Goal: Task Accomplishment & Management: Manage account settings

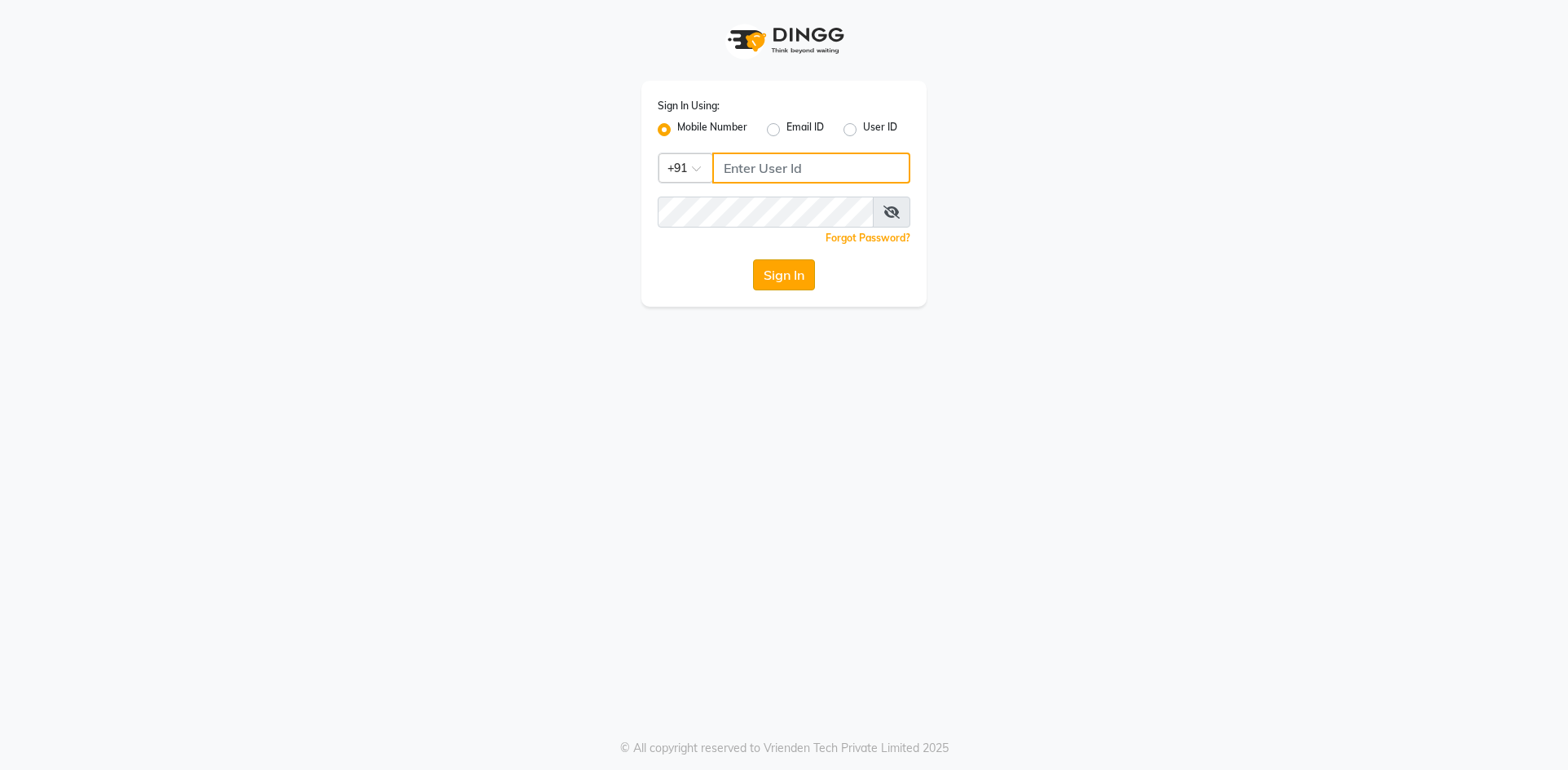
type input "9372078213"
click at [774, 275] on button "Sign In" at bounding box center [784, 275] width 62 height 31
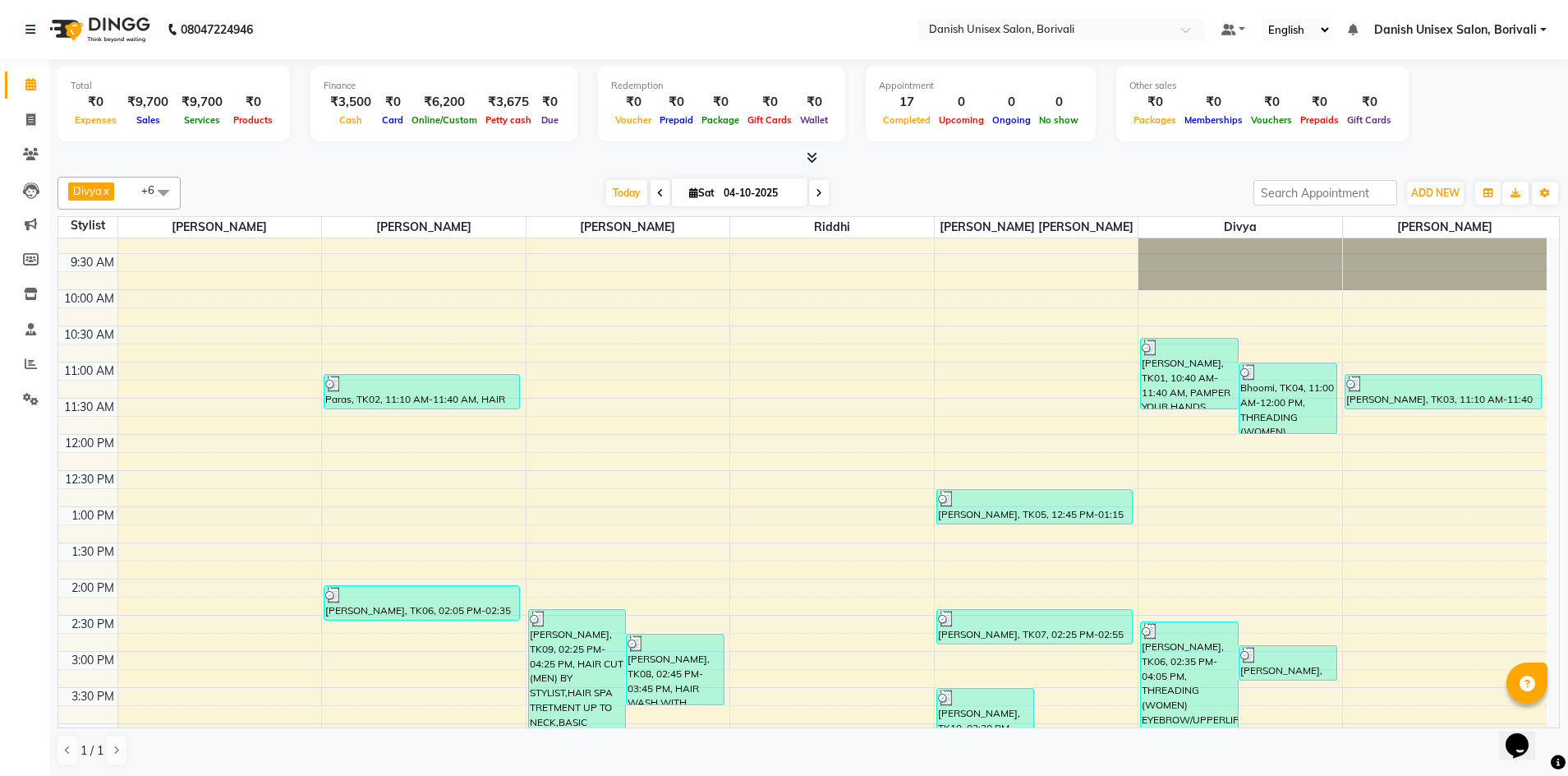
scroll to position [20, 0]
click at [27, 357] on span at bounding box center [30, 364] width 29 height 19
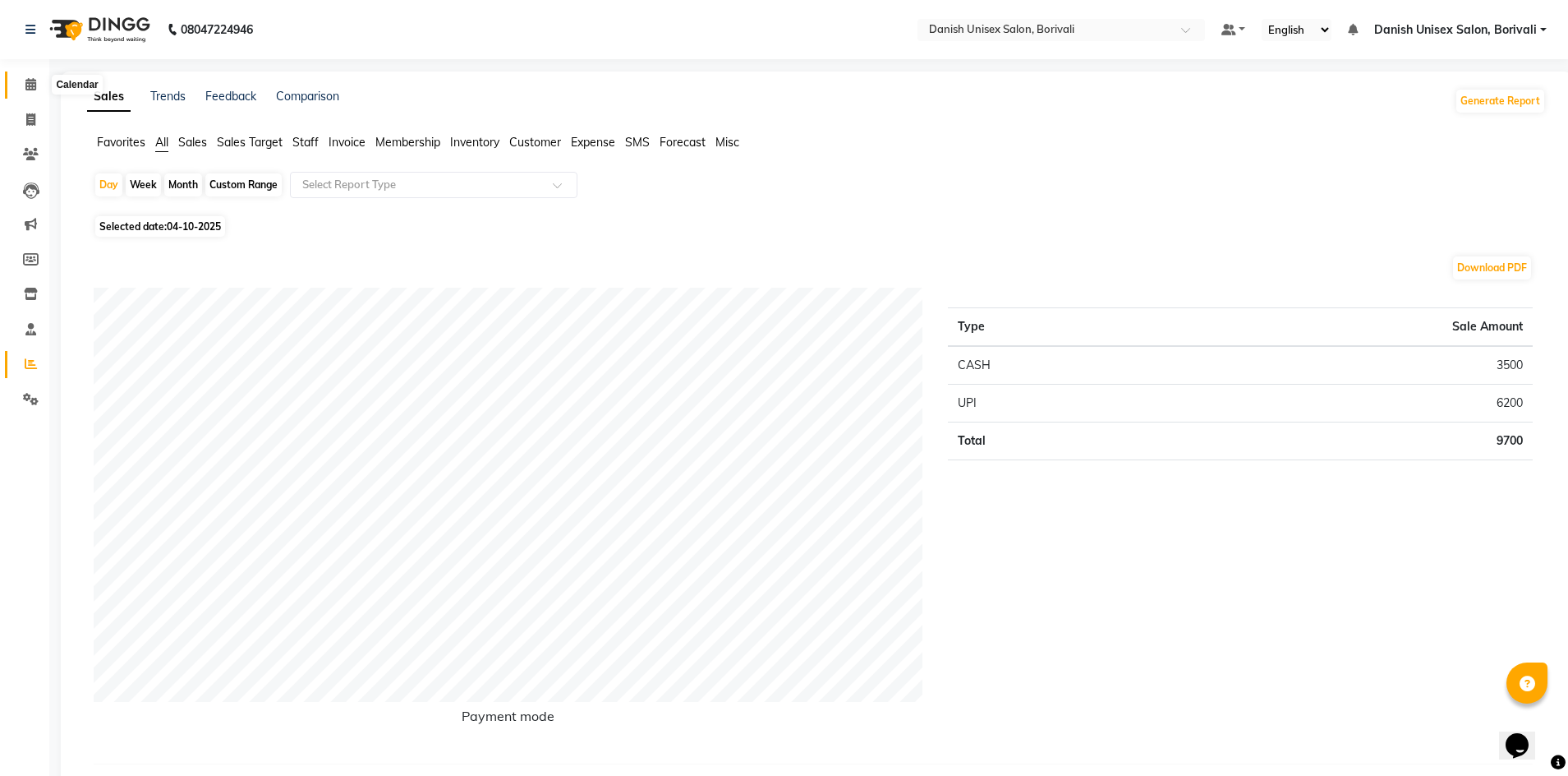
click at [30, 87] on icon at bounding box center [30, 84] width 10 height 12
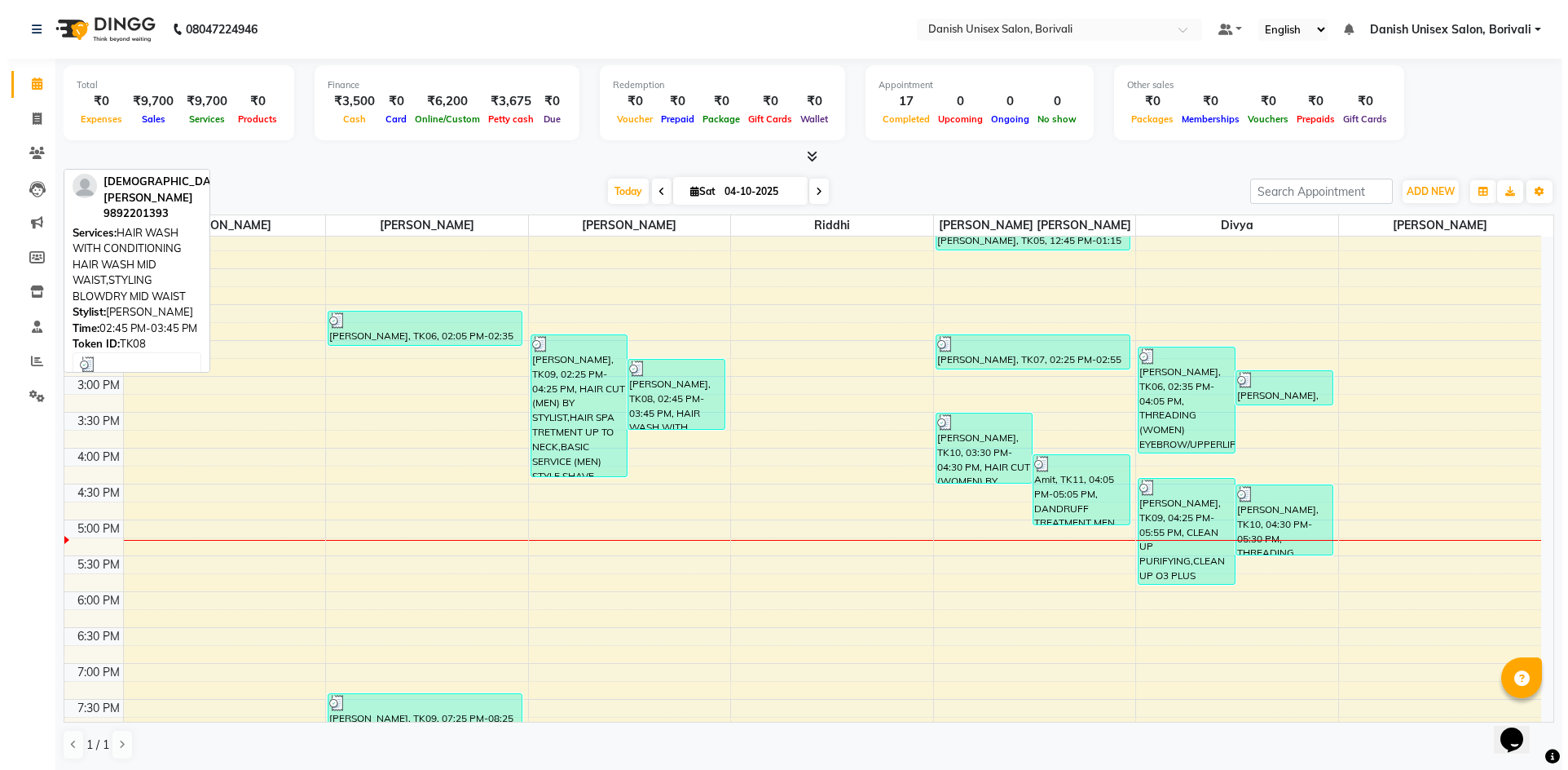
scroll to position [264, 0]
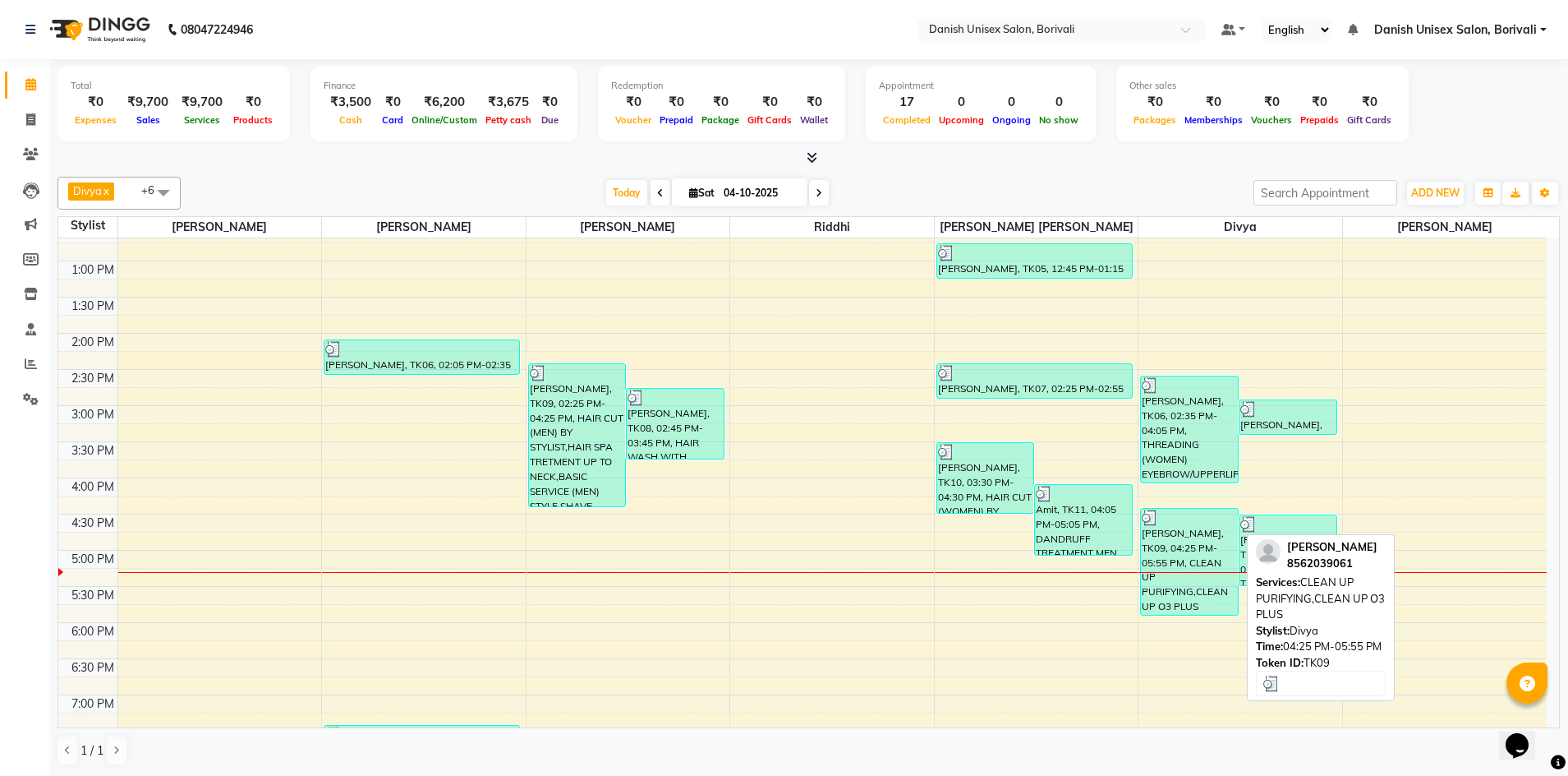
click at [1163, 593] on div "[PERSON_NAME], TK09, 04:25 PM-05:55 PM, CLEAN UP PURIFYING,CLEAN UP O3 PLUS" at bounding box center [1190, 561] width 97 height 106
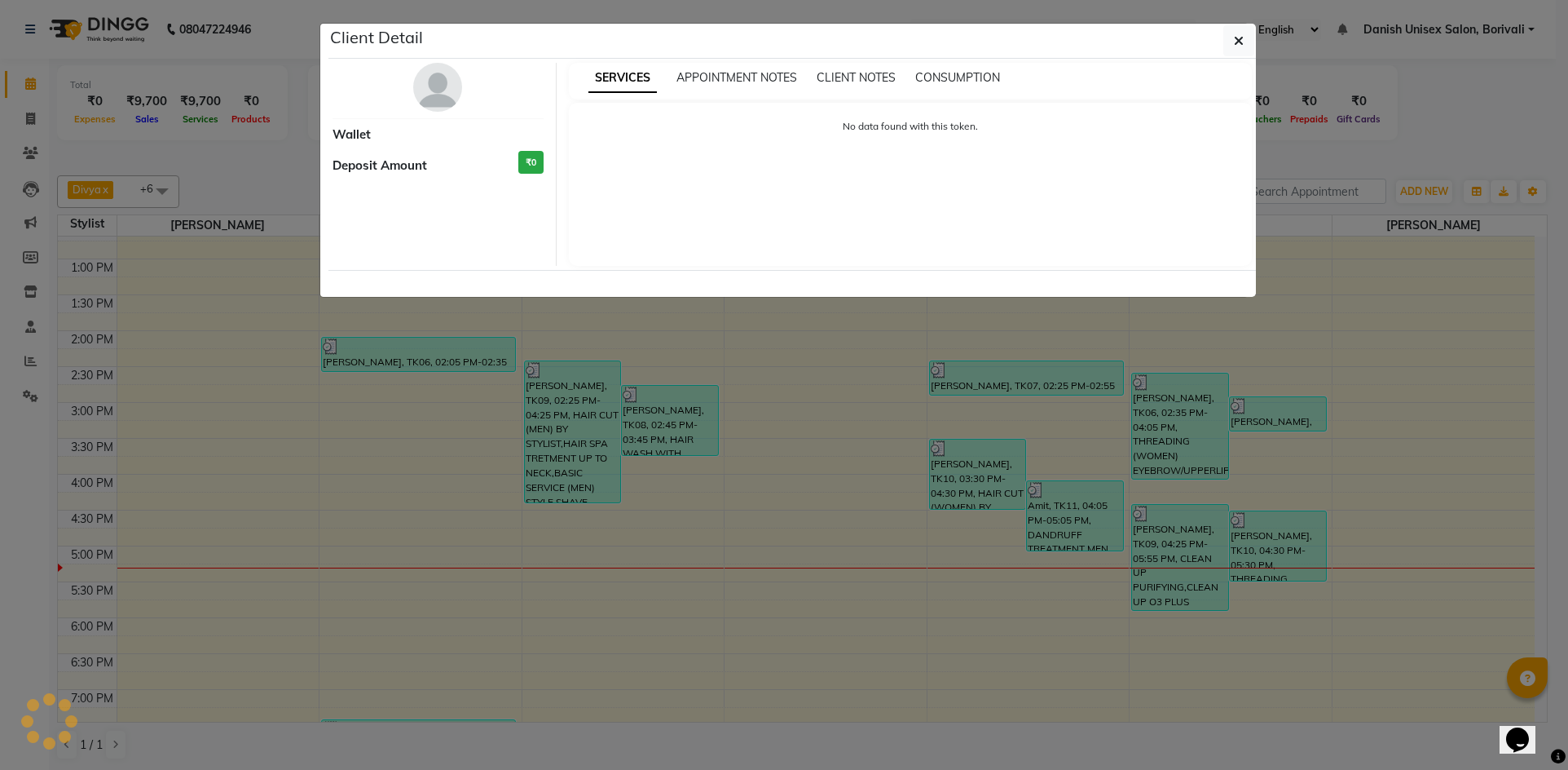
select select "3"
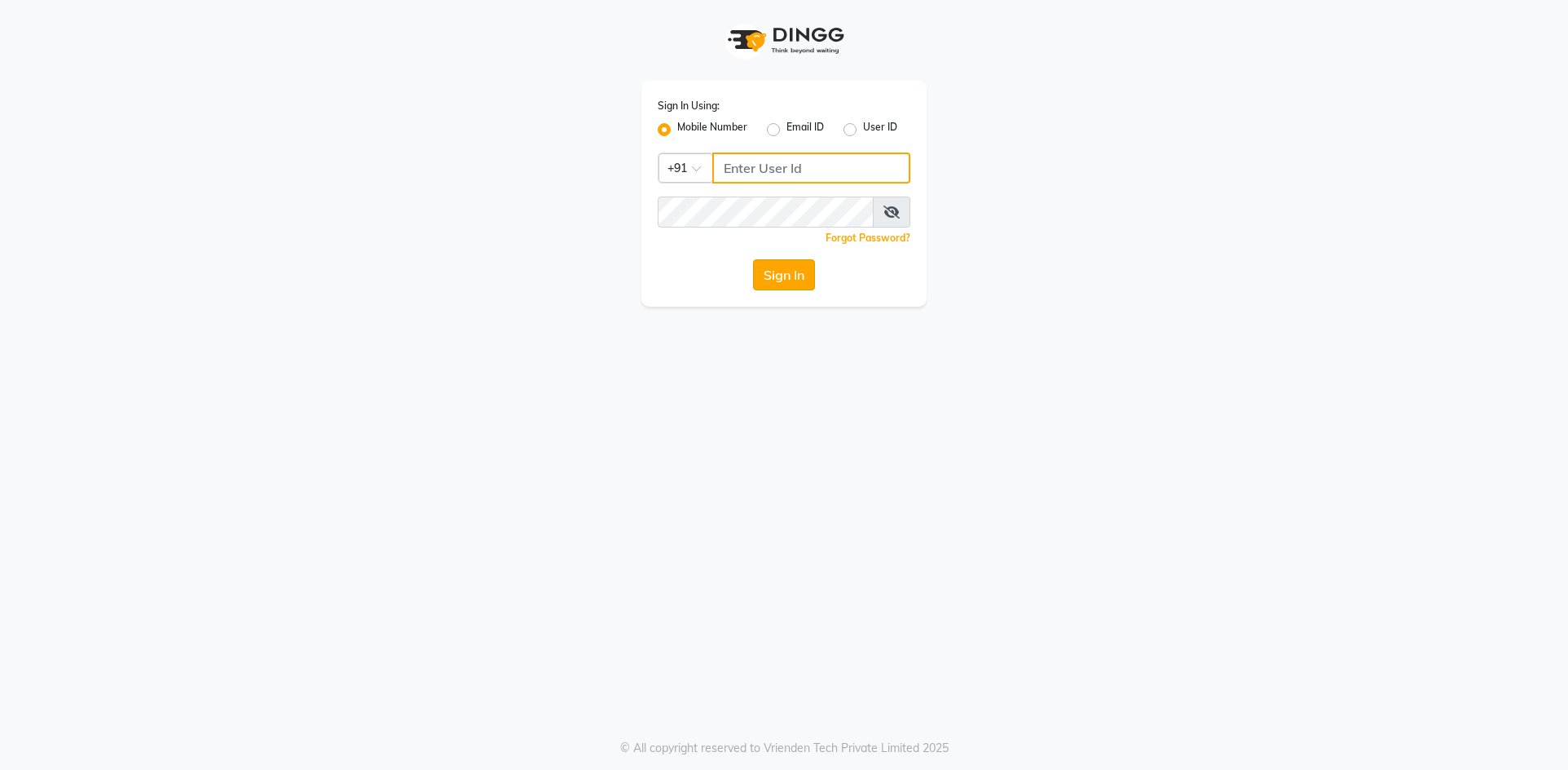
type input "9372078213"
click at [776, 273] on button "Sign In" at bounding box center [784, 275] width 62 height 31
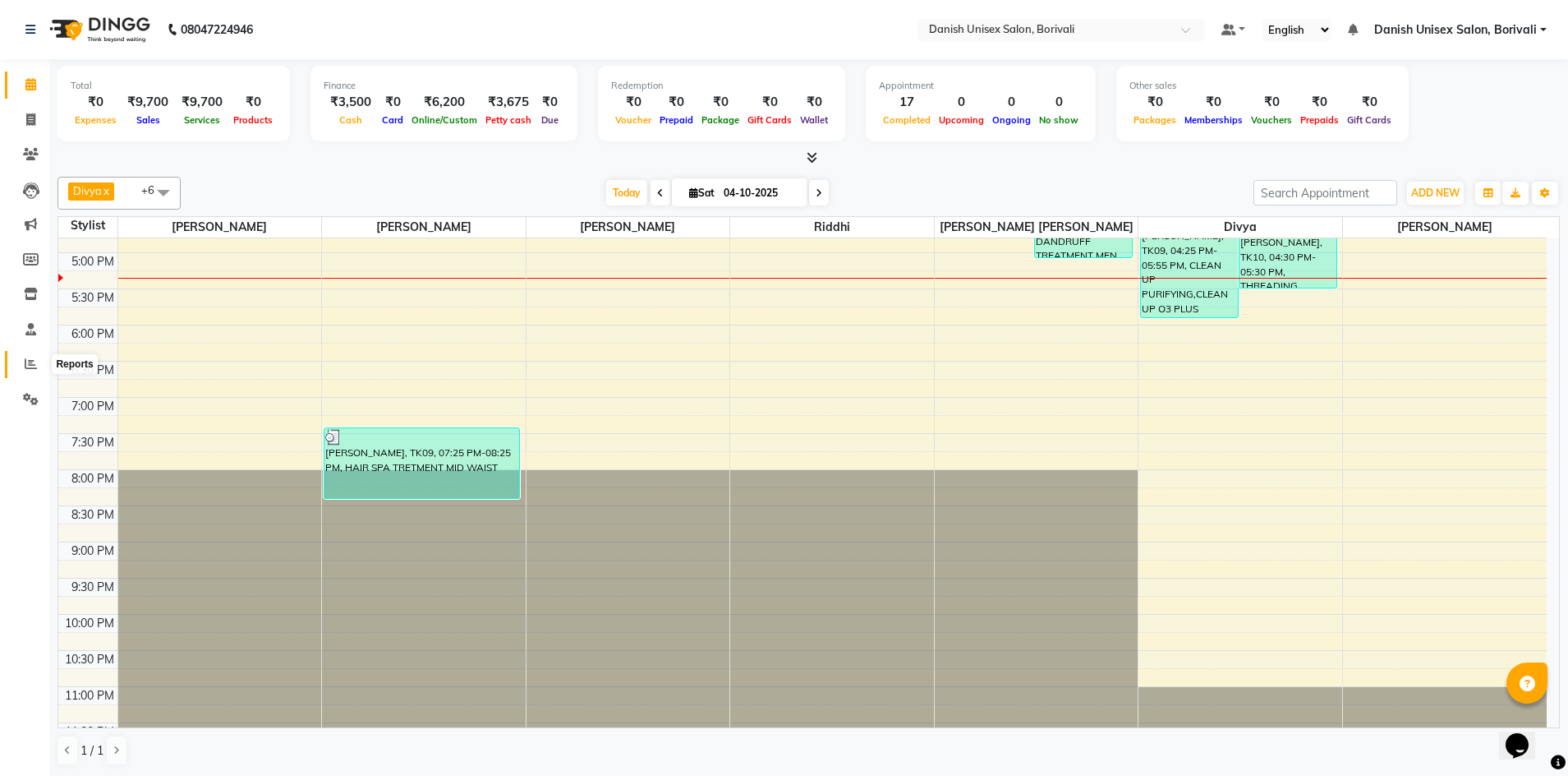
click at [29, 364] on icon at bounding box center [30, 363] width 12 height 12
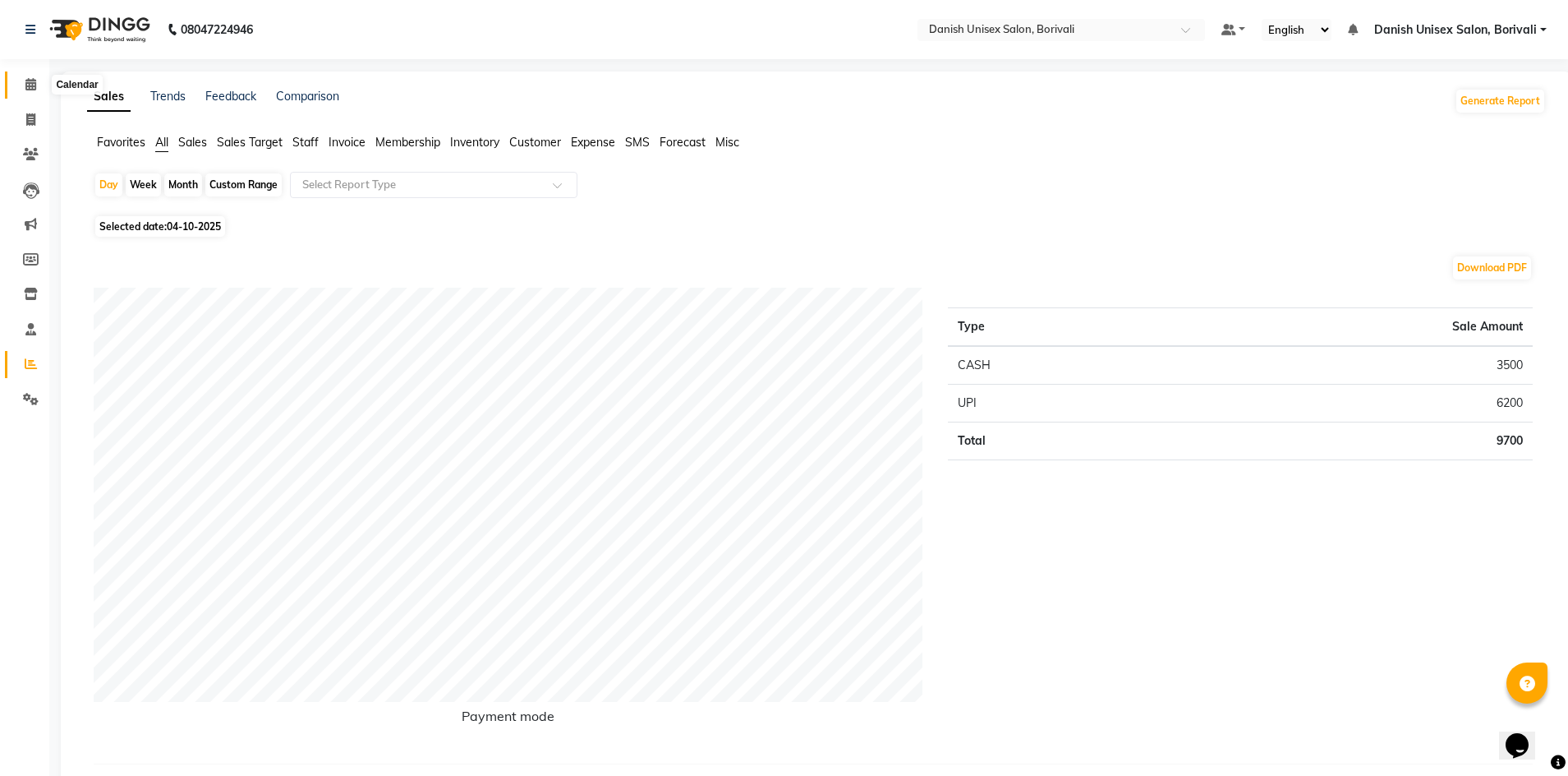
click at [31, 85] on icon at bounding box center [30, 84] width 10 height 12
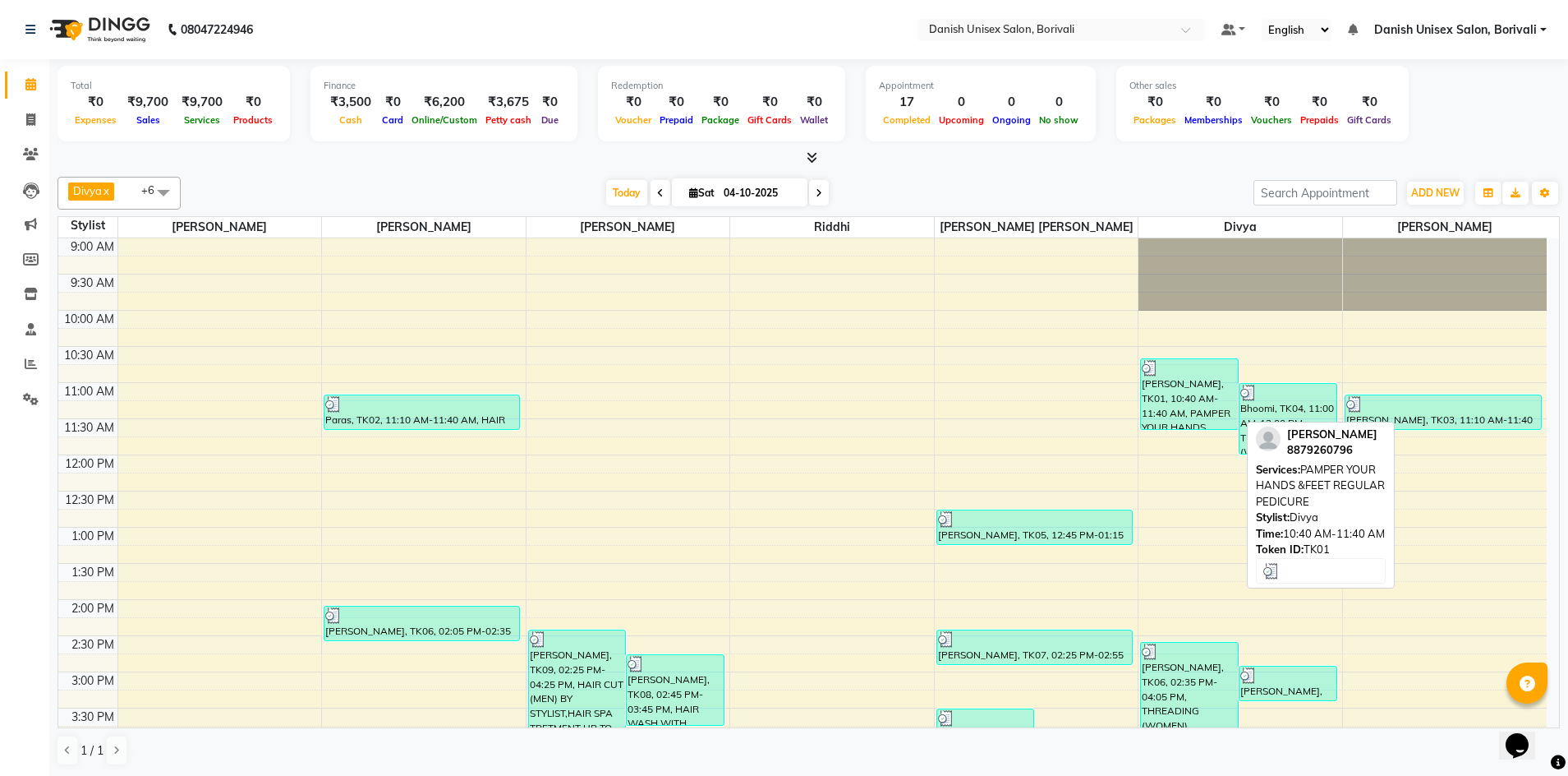
click at [1206, 405] on div "[PERSON_NAME], TK01, 10:40 AM-11:40 AM, PAMPER YOUR HANDS &FEET REGULAR PEDICURE" at bounding box center [1190, 394] width 97 height 69
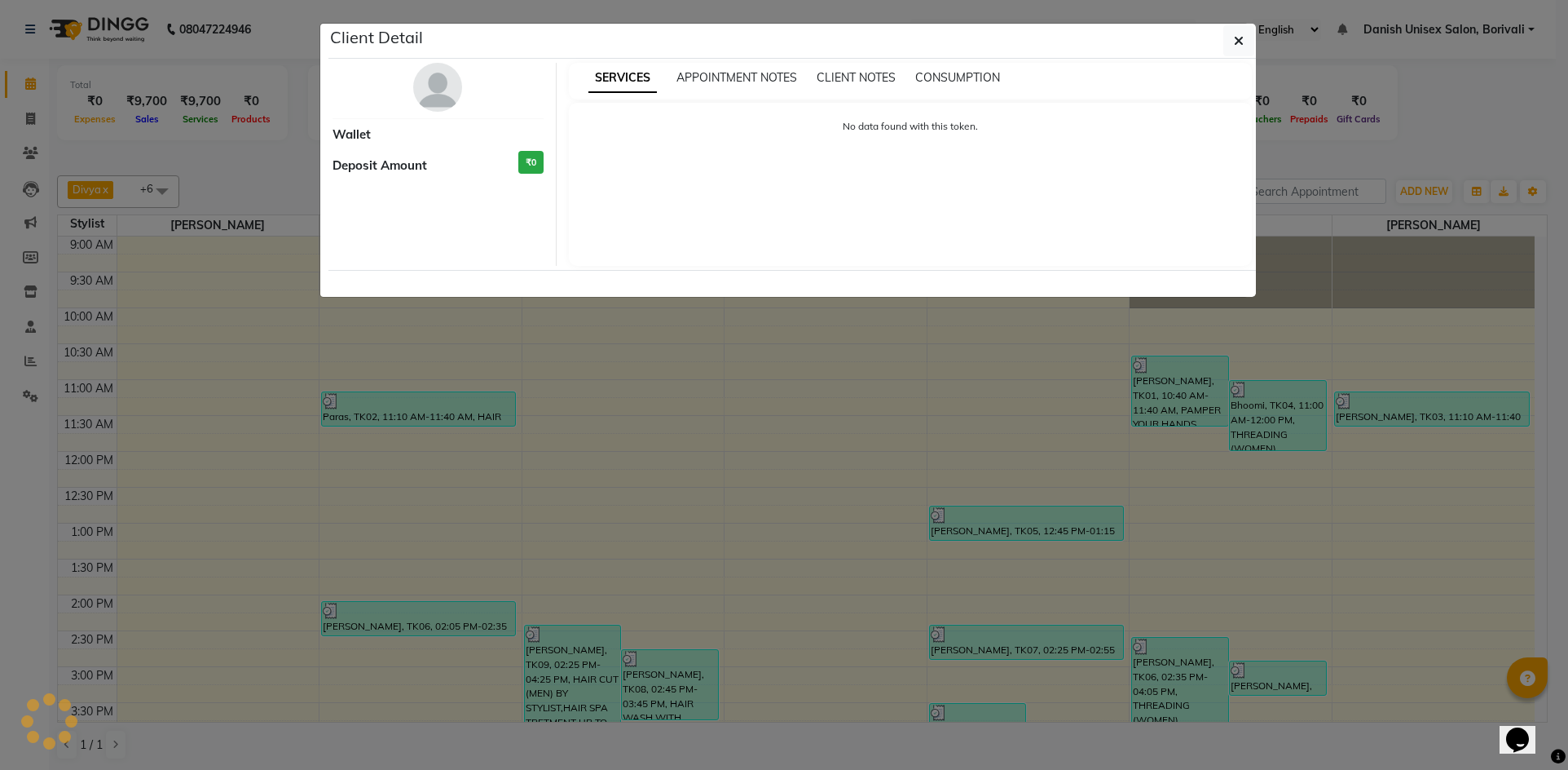
select select "3"
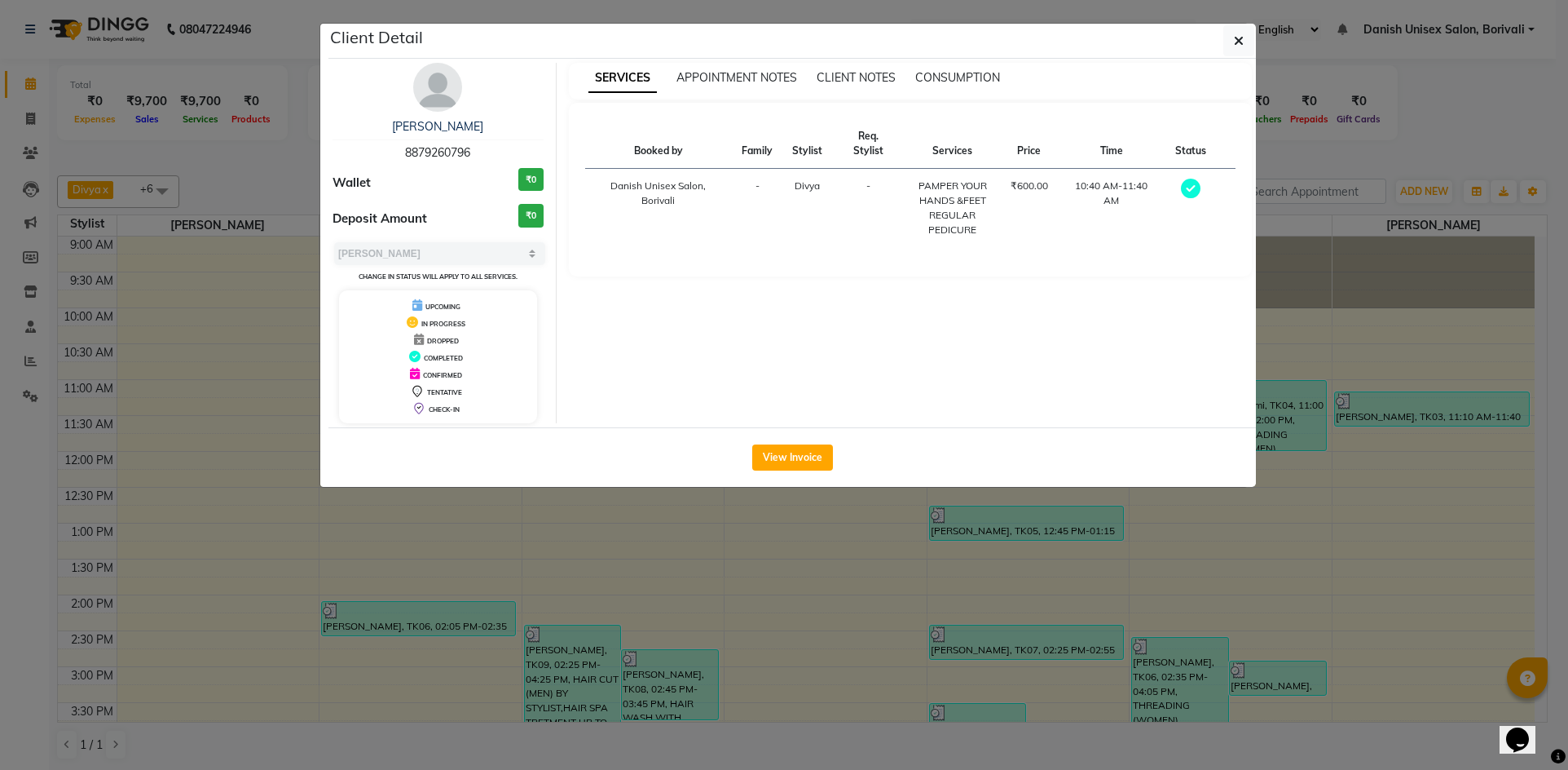
click at [1052, 541] on ngb-modal-window "Client Detail [PERSON_NAME] 8879260796 Wallet ₹0 Deposit Amount ₹0 Select MARK …" at bounding box center [784, 385] width 1568 height 770
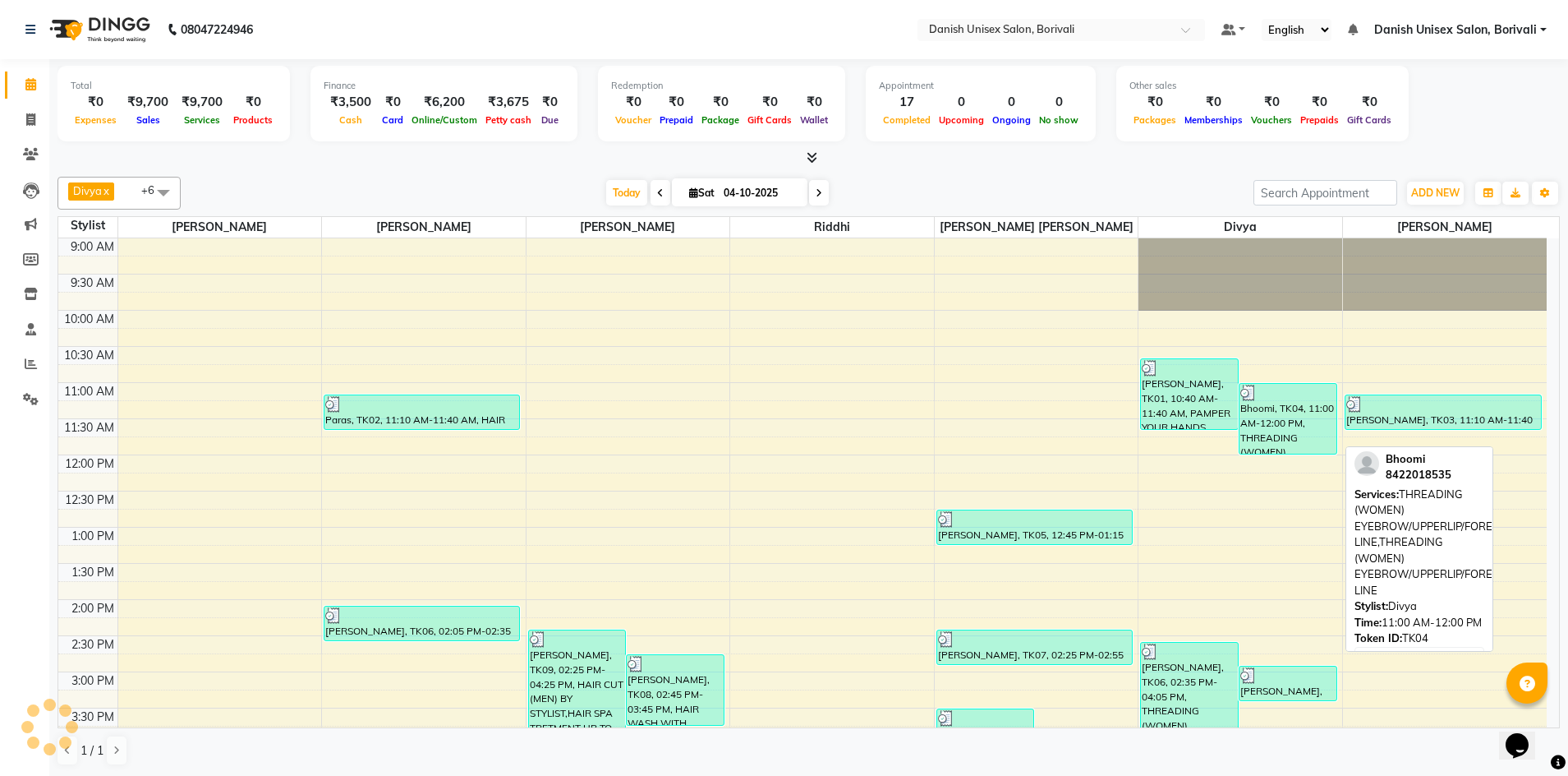
click at [1282, 436] on div "Bhoomi, TK04, 11:00 AM-12:00 PM, THREADING (WOMEN) EYEBROW/UPPERLIP/FOREHEAD/CH…" at bounding box center [1288, 417] width 97 height 69
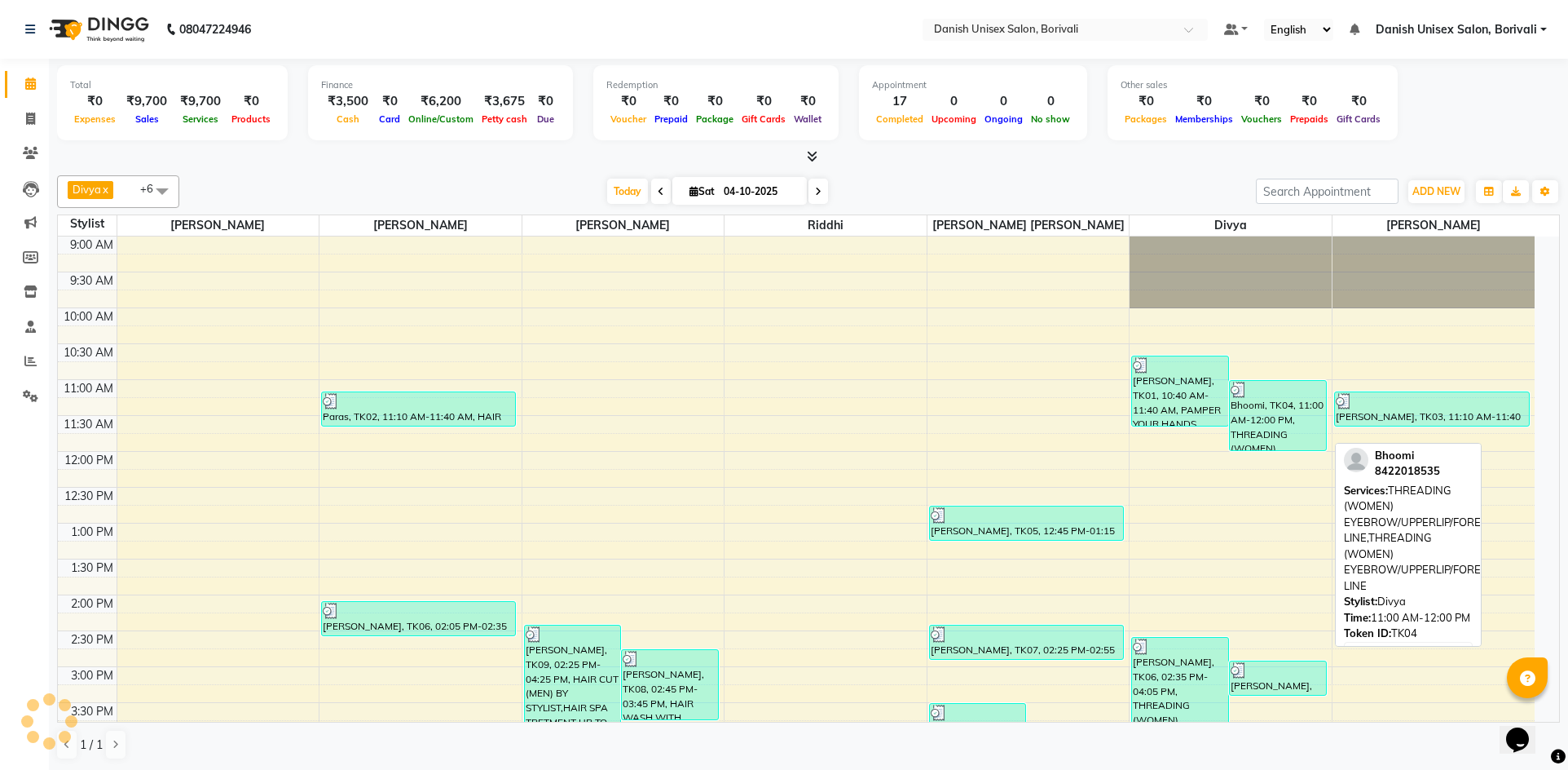
select select "3"
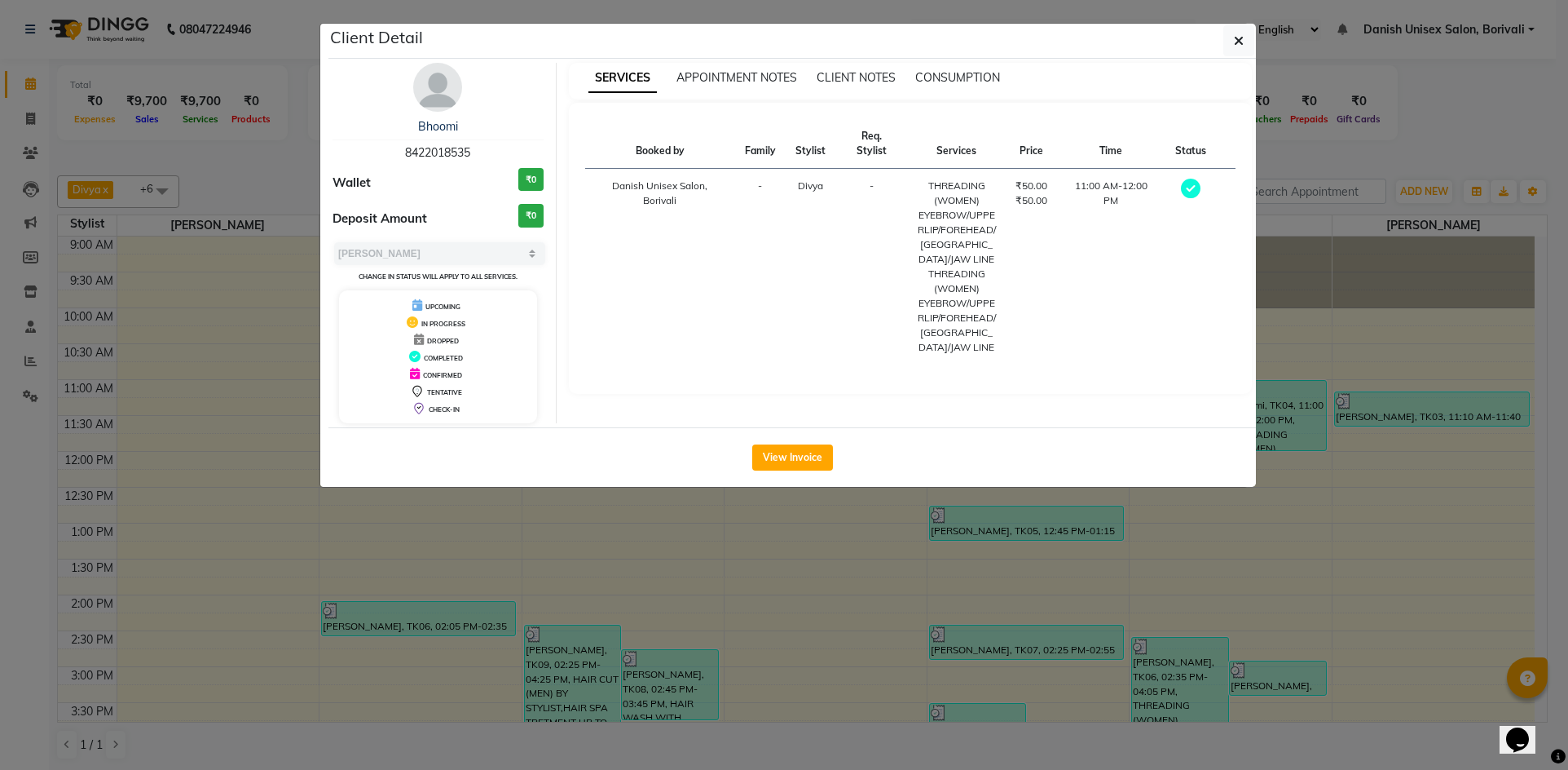
click at [1176, 554] on ngb-modal-window "Client Detail Bhoomi 8422018535 Wallet ₹0 Deposit Amount ₹0 Select MARK DONE UP…" at bounding box center [784, 385] width 1568 height 770
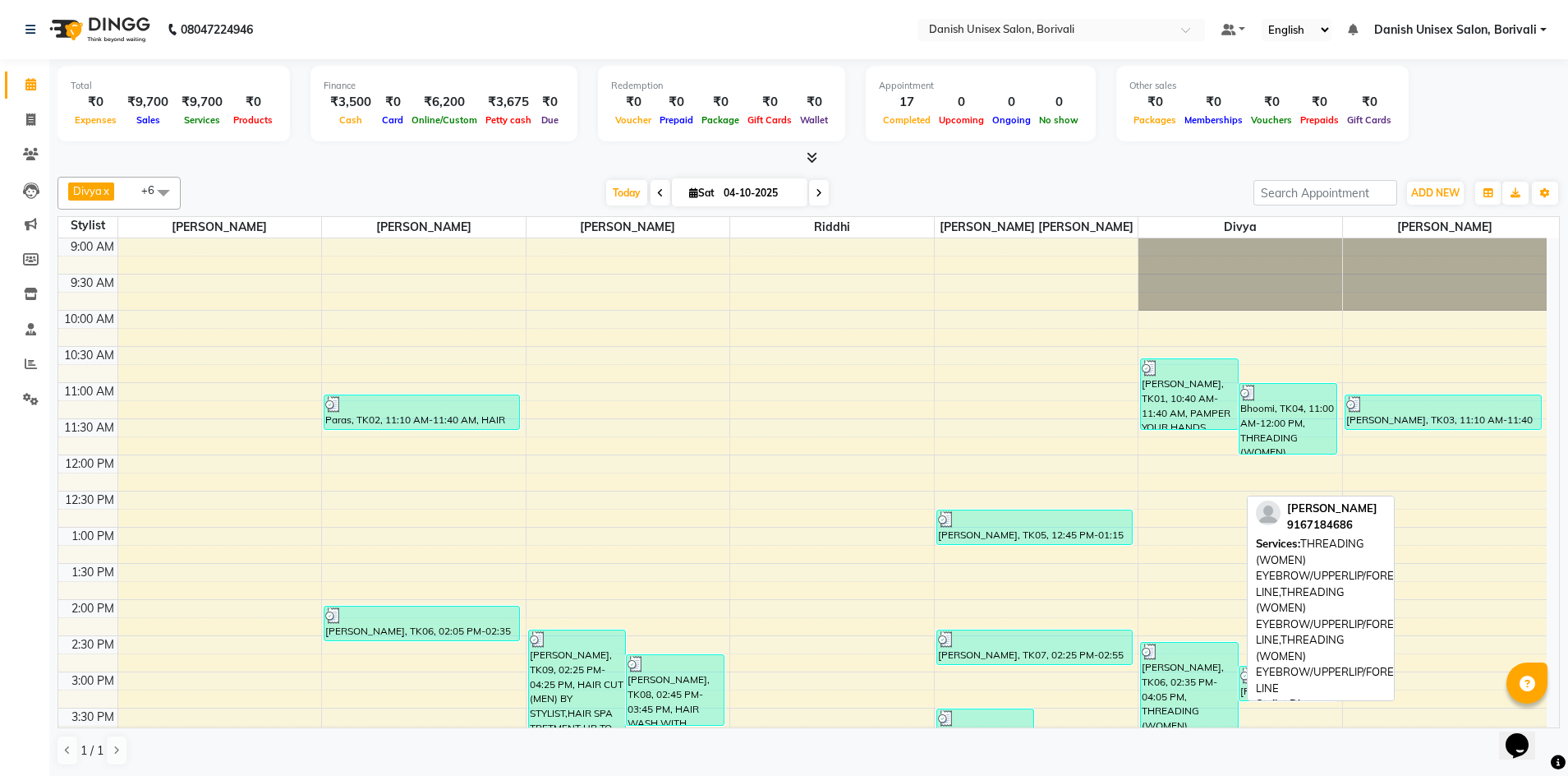
click at [1188, 670] on div "[PERSON_NAME], TK06, 02:35 PM-04:05 PM, THREADING (WOMEN) EYEBROW/UPPERLIP/FORE…" at bounding box center [1190, 695] width 97 height 106
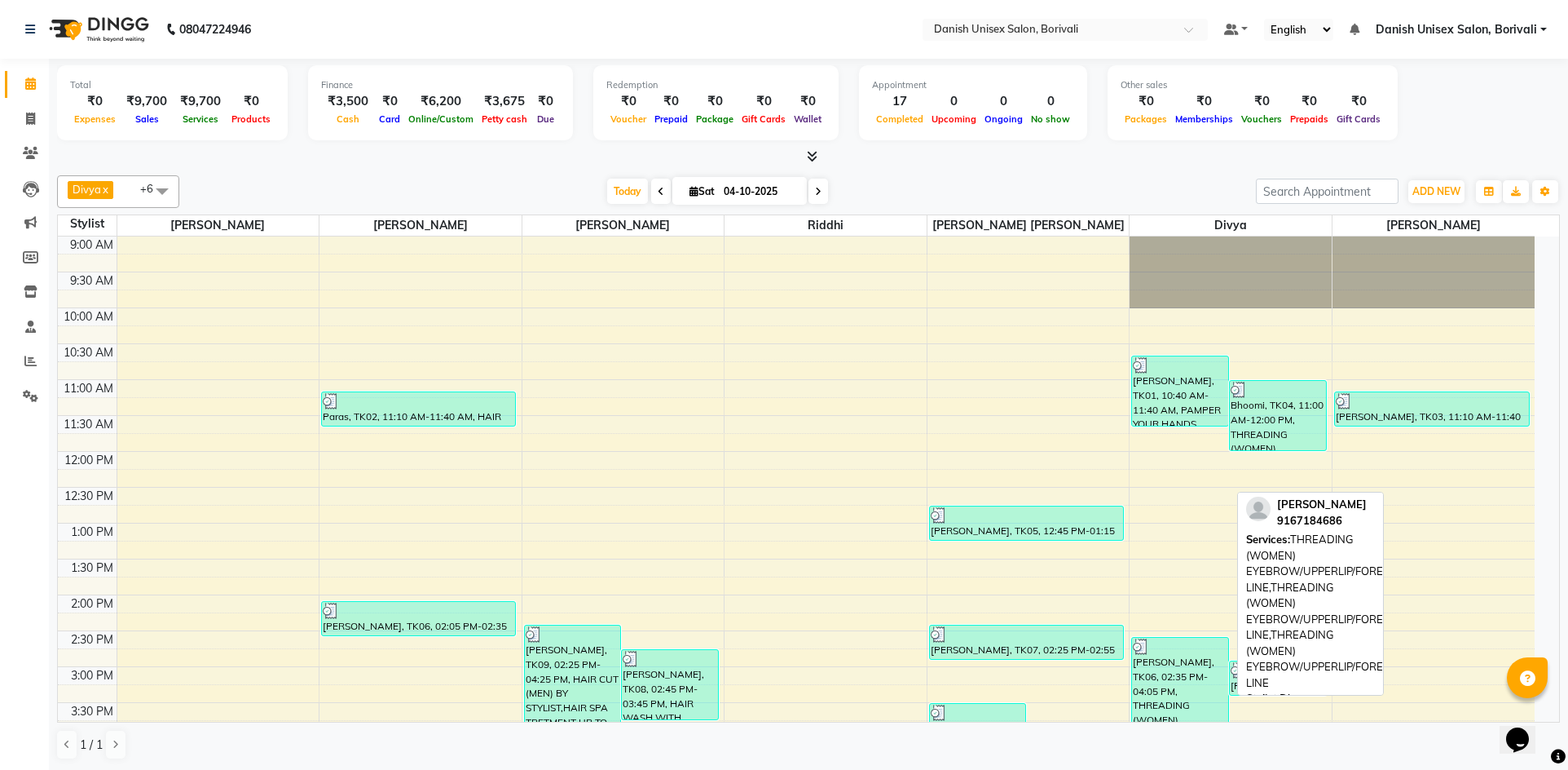
select select "3"
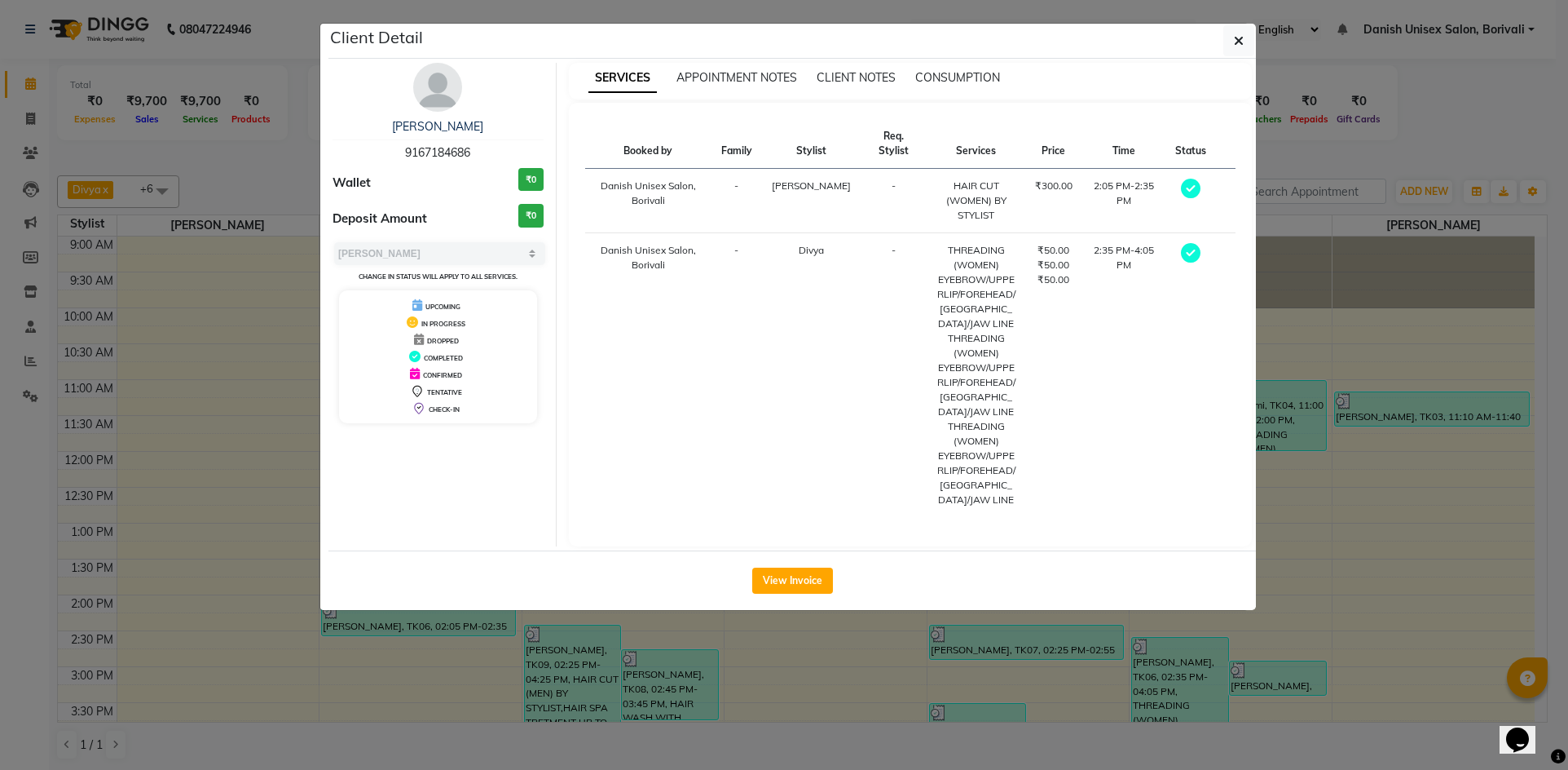
click at [1309, 574] on ngb-modal-window "Client Detail [PERSON_NAME] 9167184686 Wallet ₹0 Deposit Amount ₹0 Select MARK …" at bounding box center [784, 385] width 1568 height 770
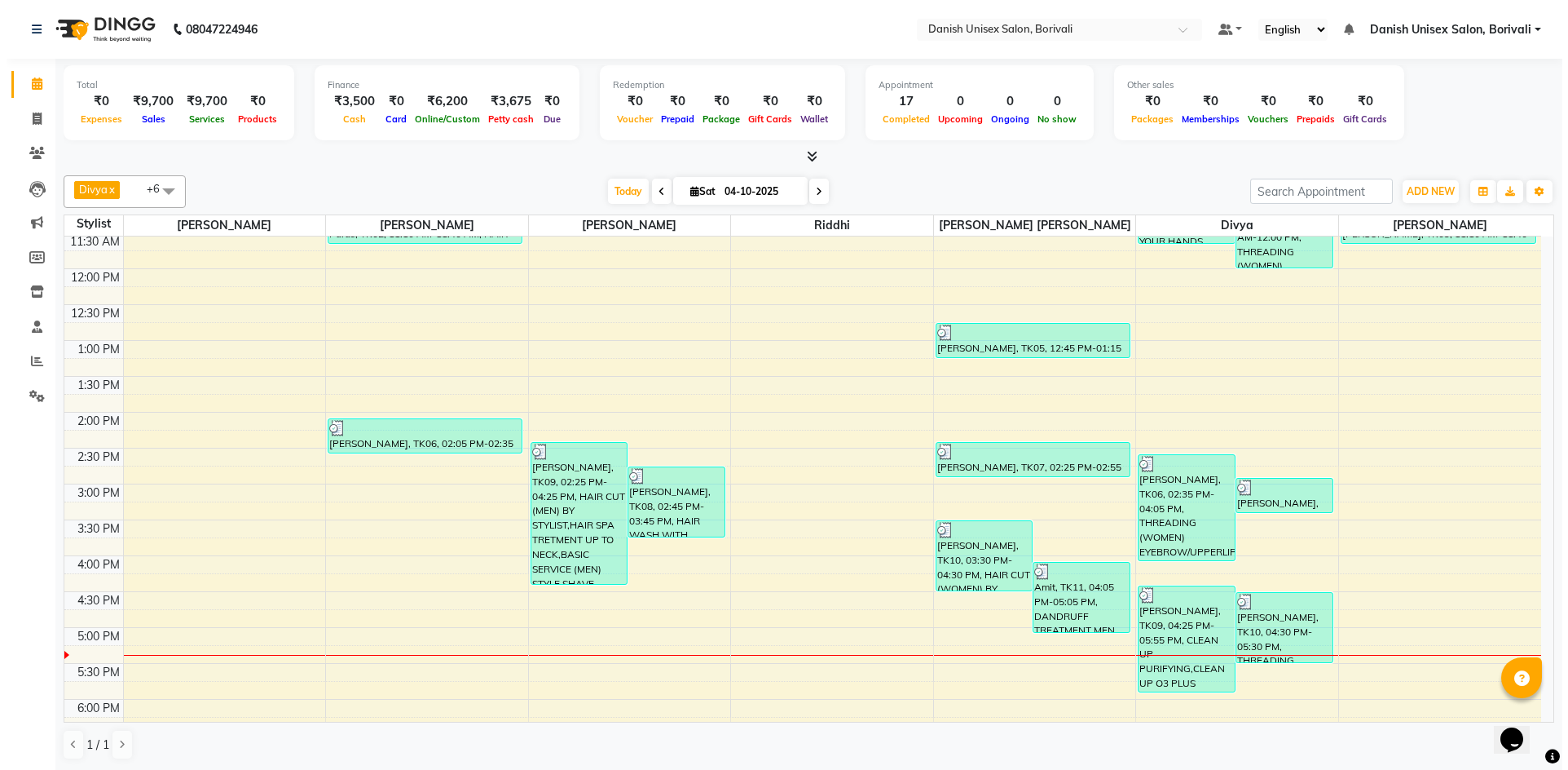
scroll to position [244, 0]
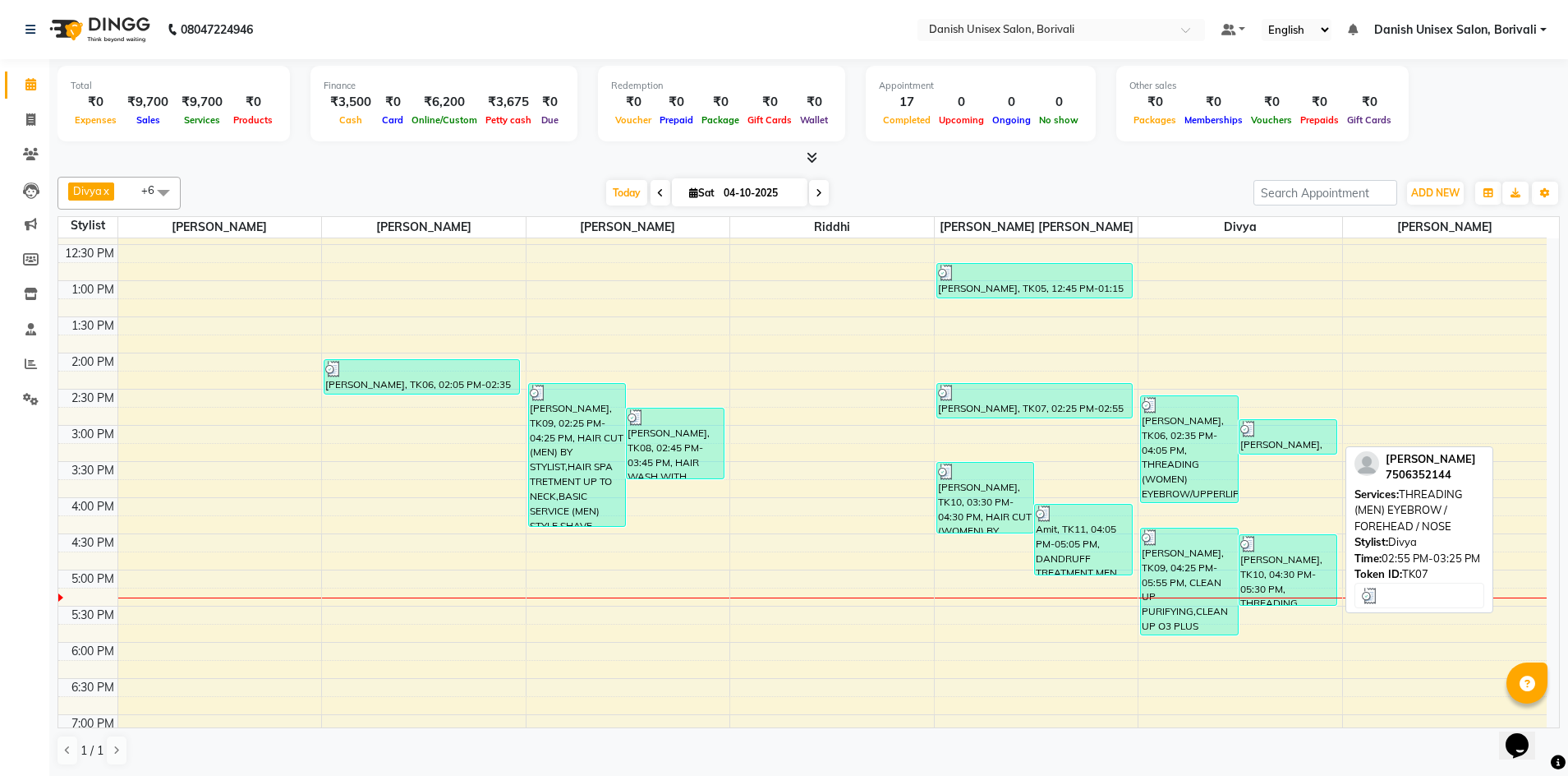
click at [1284, 442] on div "[PERSON_NAME], TK07, 02:55 PM-03:25 PM, THREADING (MEN) EYEBROW / FOREHEAD / NO…" at bounding box center [1288, 436] width 97 height 33
select select "3"
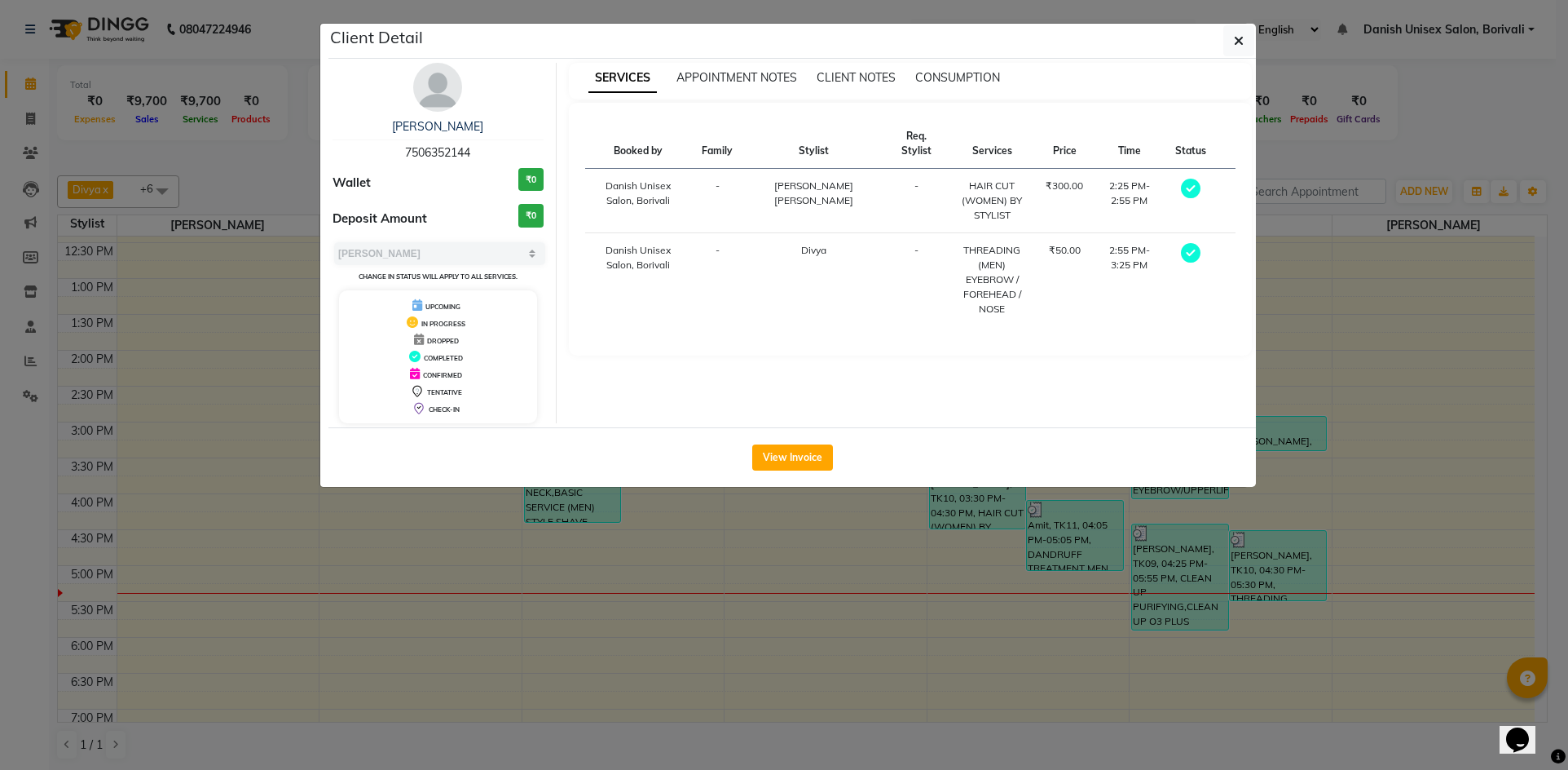
click at [1355, 453] on ngb-modal-window "Client Detail [PERSON_NAME] 7506352144 Wallet ₹0 Deposit Amount ₹0 Select MARK …" at bounding box center [784, 385] width 1568 height 770
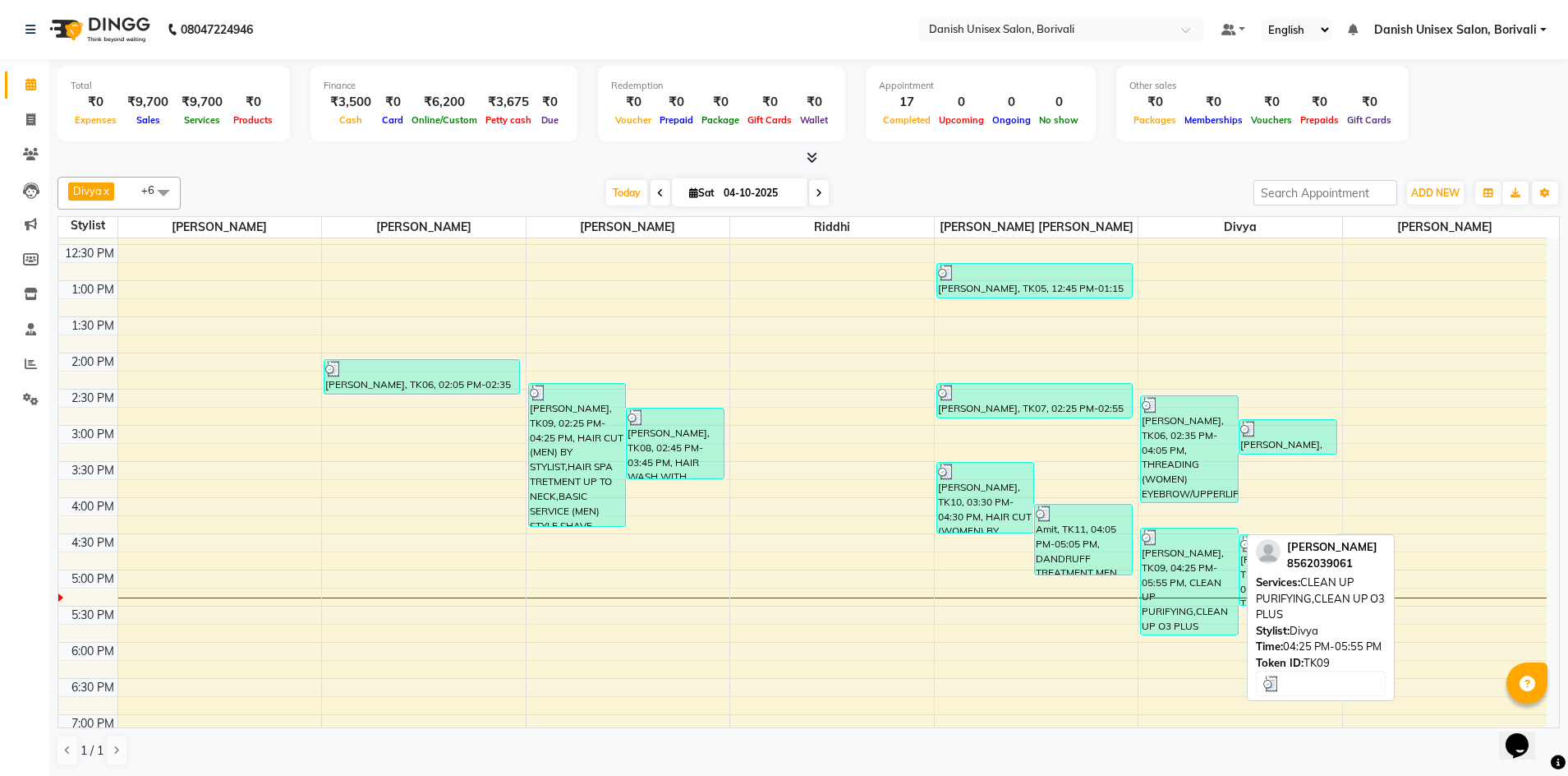
click at [1171, 590] on div "[PERSON_NAME], TK09, 04:25 PM-05:55 PM, CLEAN UP PURIFYING,CLEAN UP O3 PLUS" at bounding box center [1190, 581] width 97 height 106
select select "3"
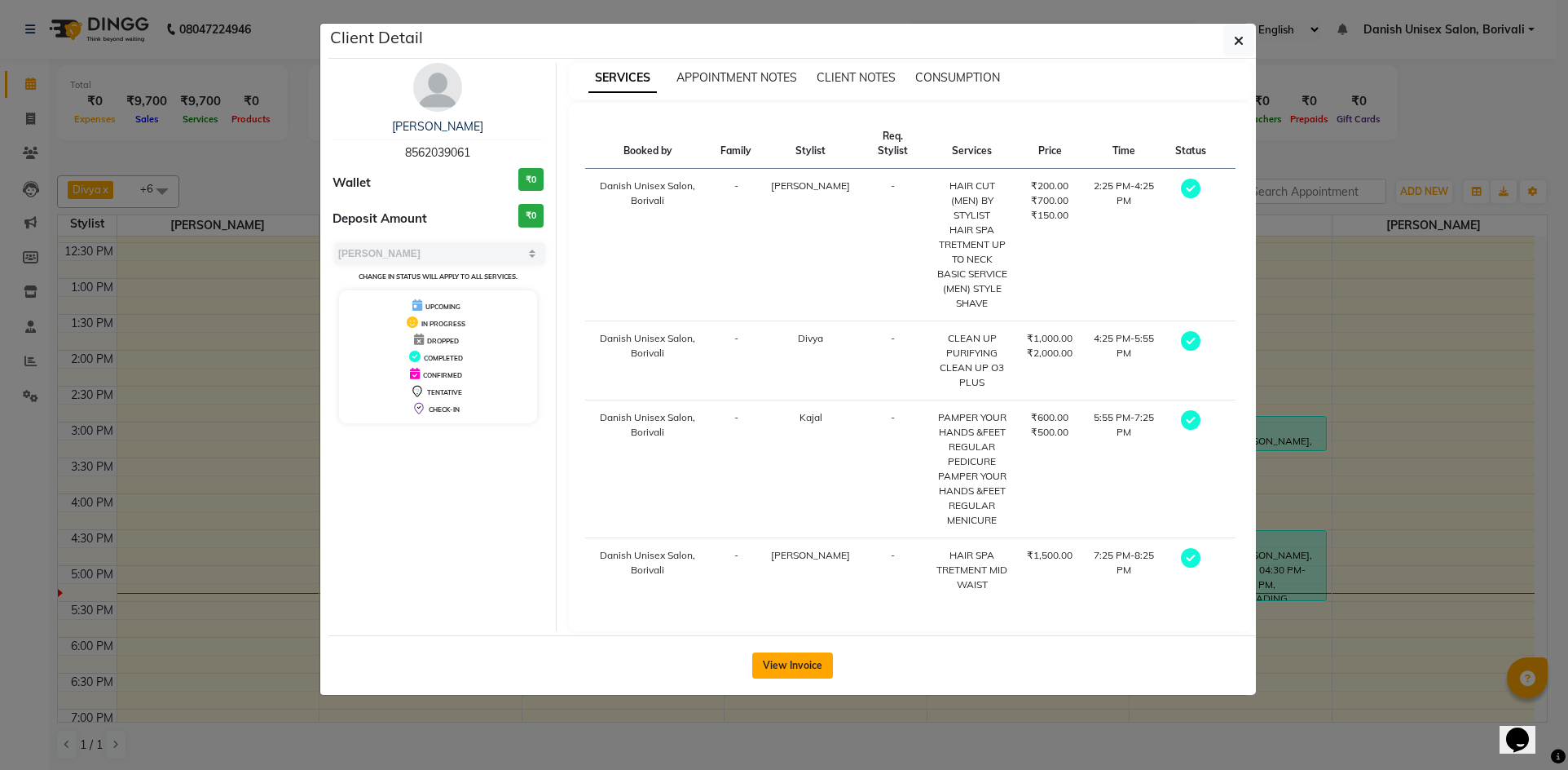
click at [797, 674] on button "View Invoice" at bounding box center [792, 665] width 81 height 26
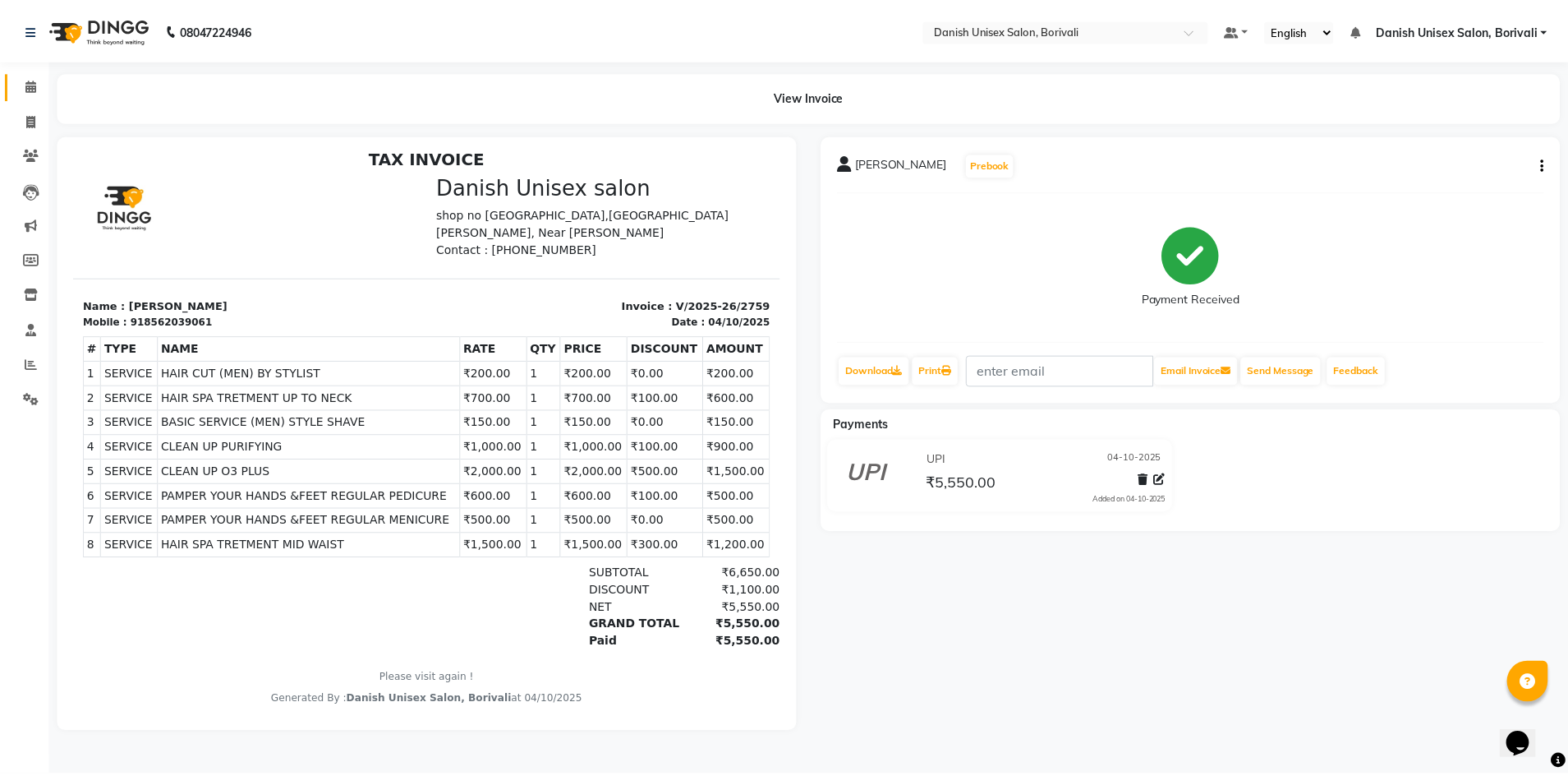
scroll to position [13, 0]
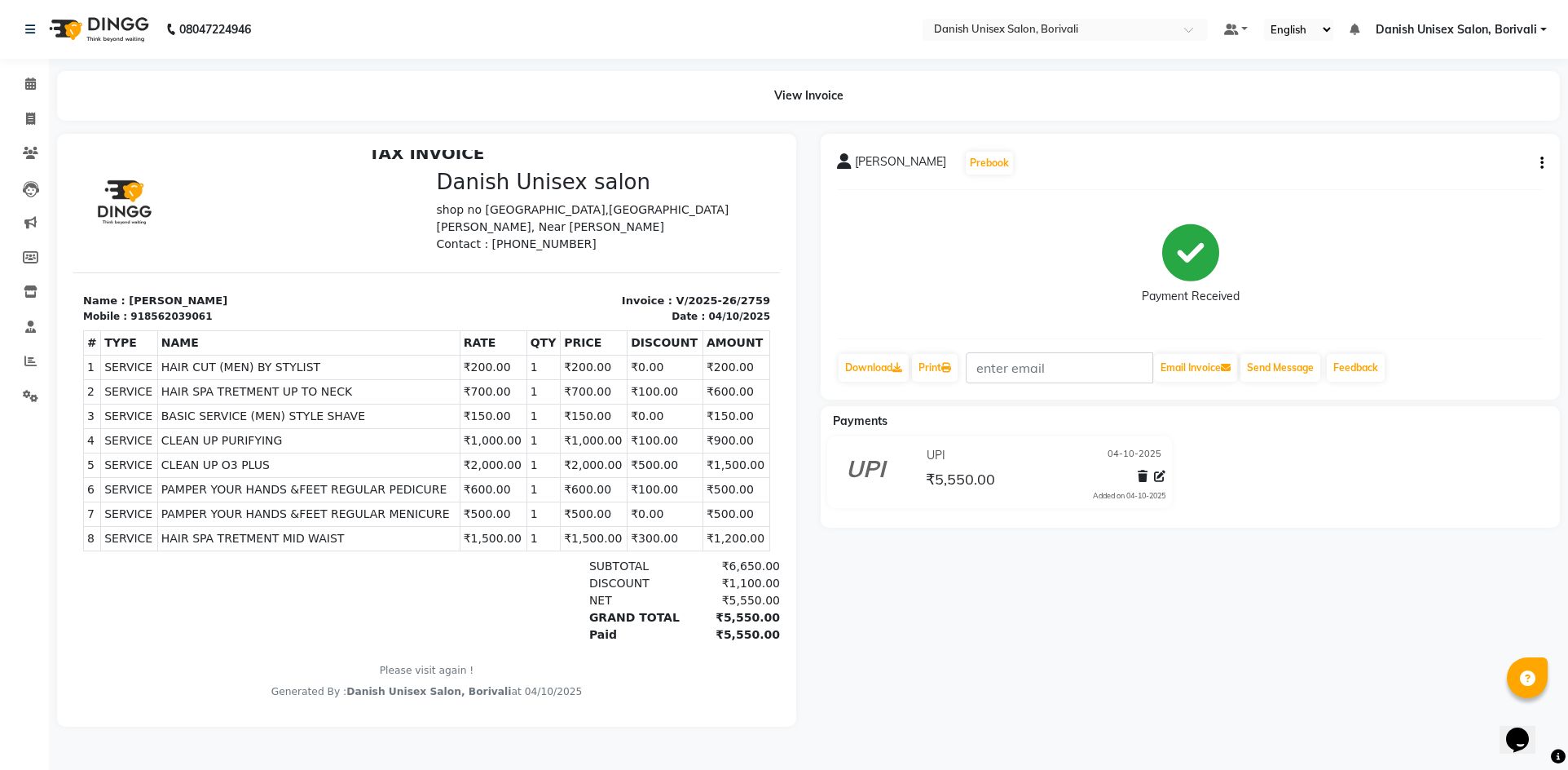
click at [1546, 167] on div "[PERSON_NAME] Prebook Payment Received Download Print Email Invoice Send Messag…" at bounding box center [1191, 267] width 740 height 266
click at [1539, 162] on button "button" at bounding box center [1539, 163] width 9 height 17
click at [1460, 167] on div "Edit Item Staff" at bounding box center [1461, 163] width 111 height 21
select select "58927"
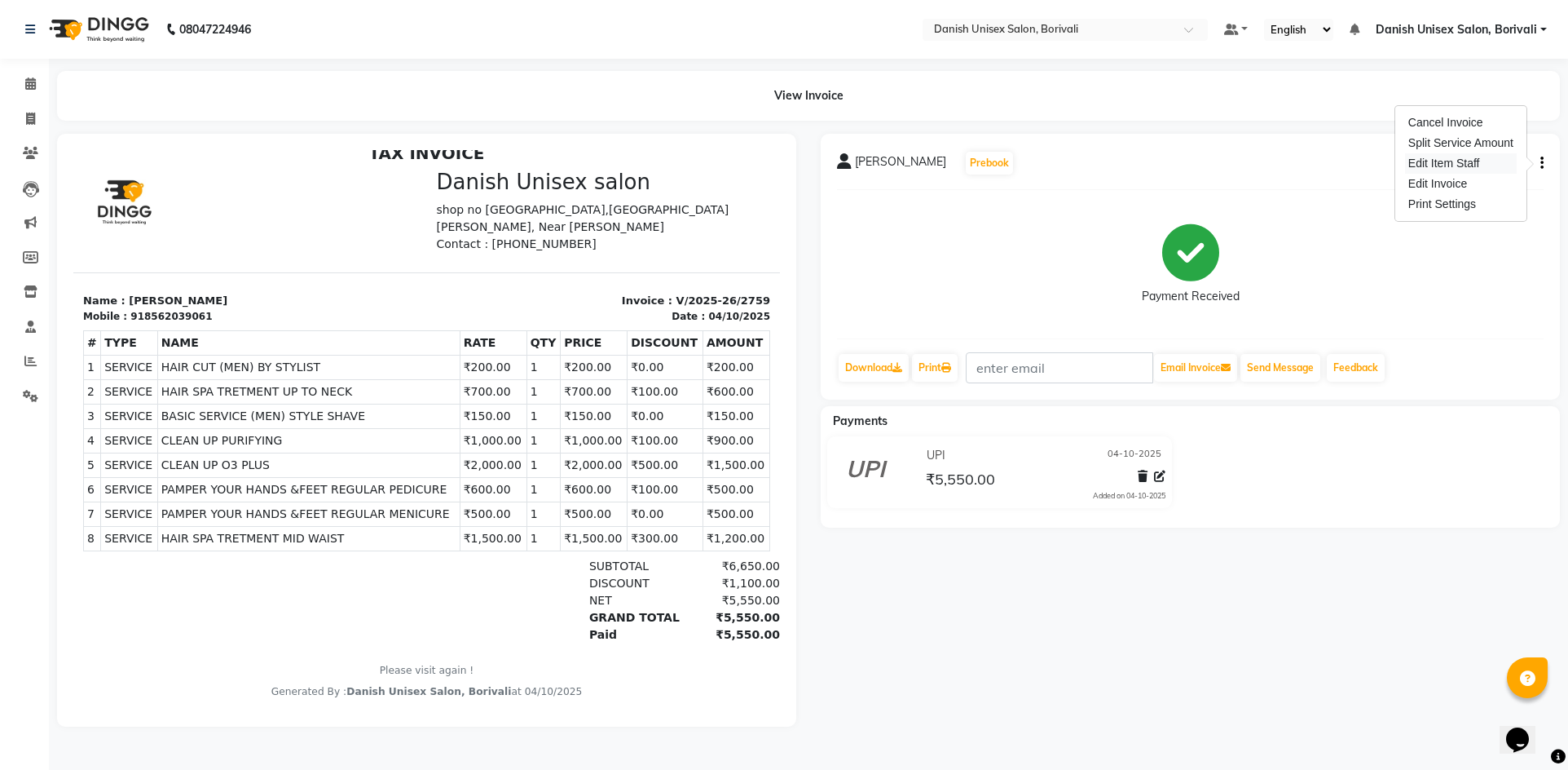
select select "58927"
select select "91975"
select select "83176"
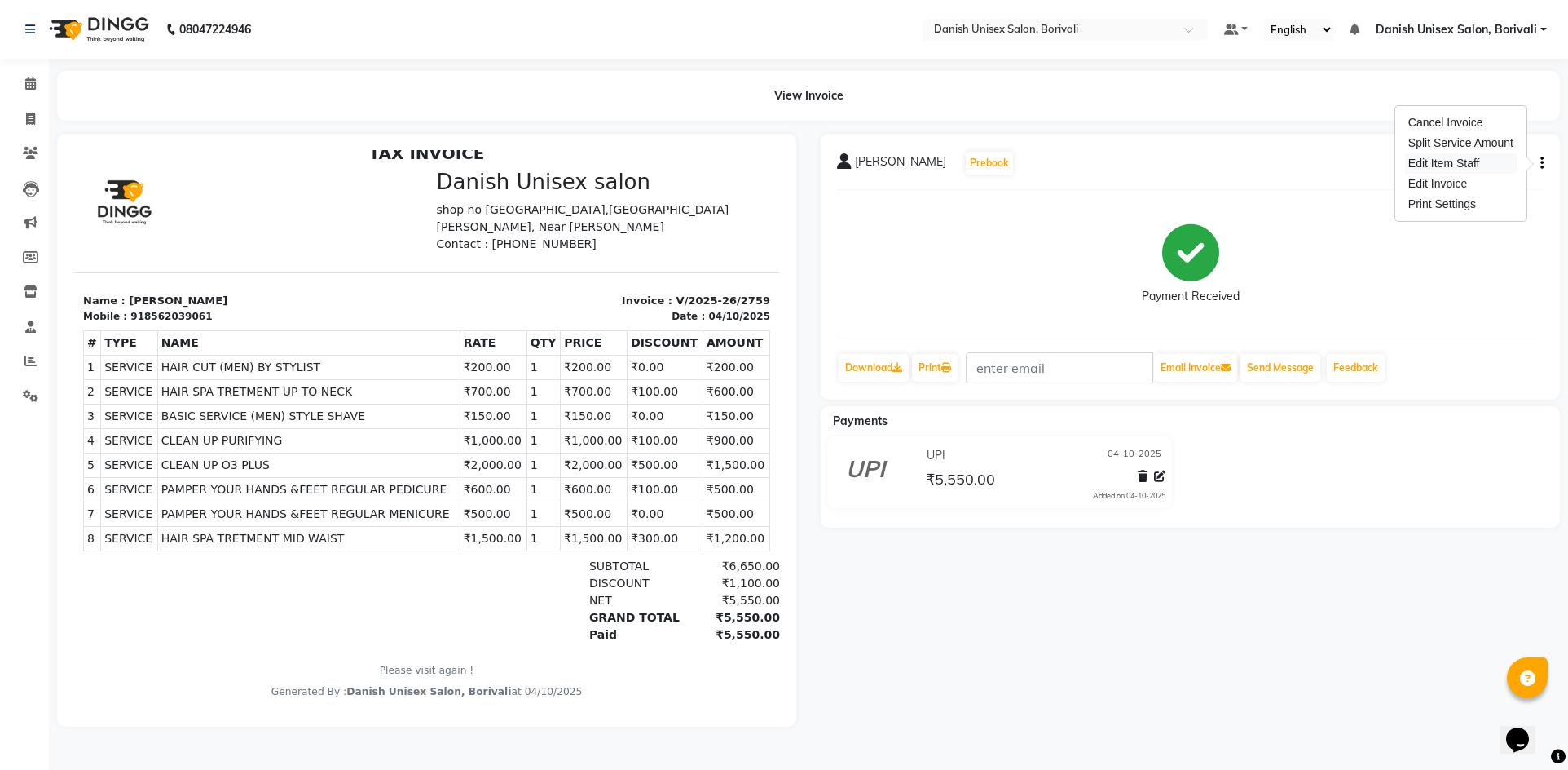
select select "58926"
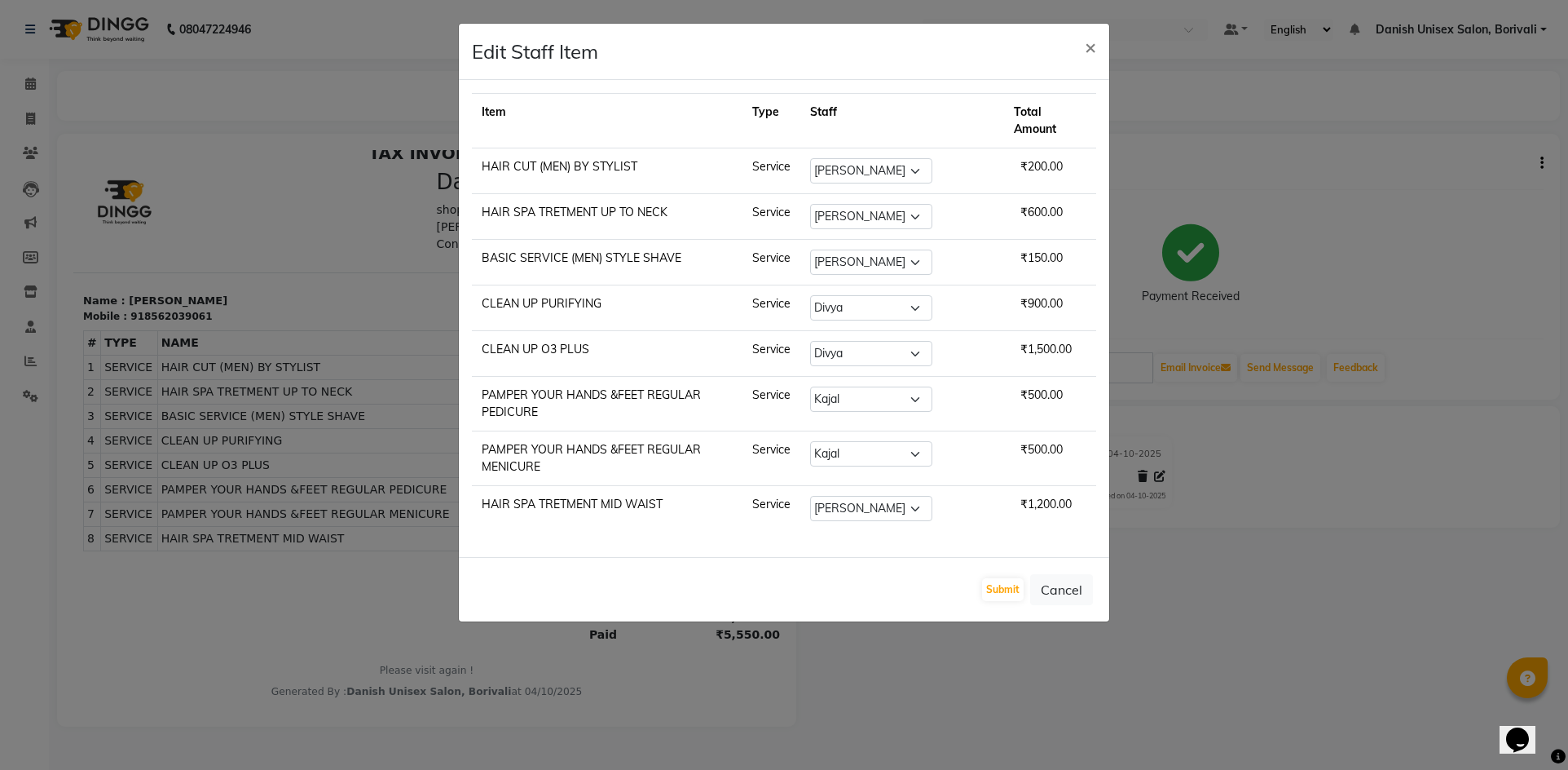
click at [1224, 594] on ngb-modal-window "Edit Staff Item × Item Type Staff Total Amount HAIR CUT (MEN) BY STYLIST Servic…" at bounding box center [784, 385] width 1568 height 770
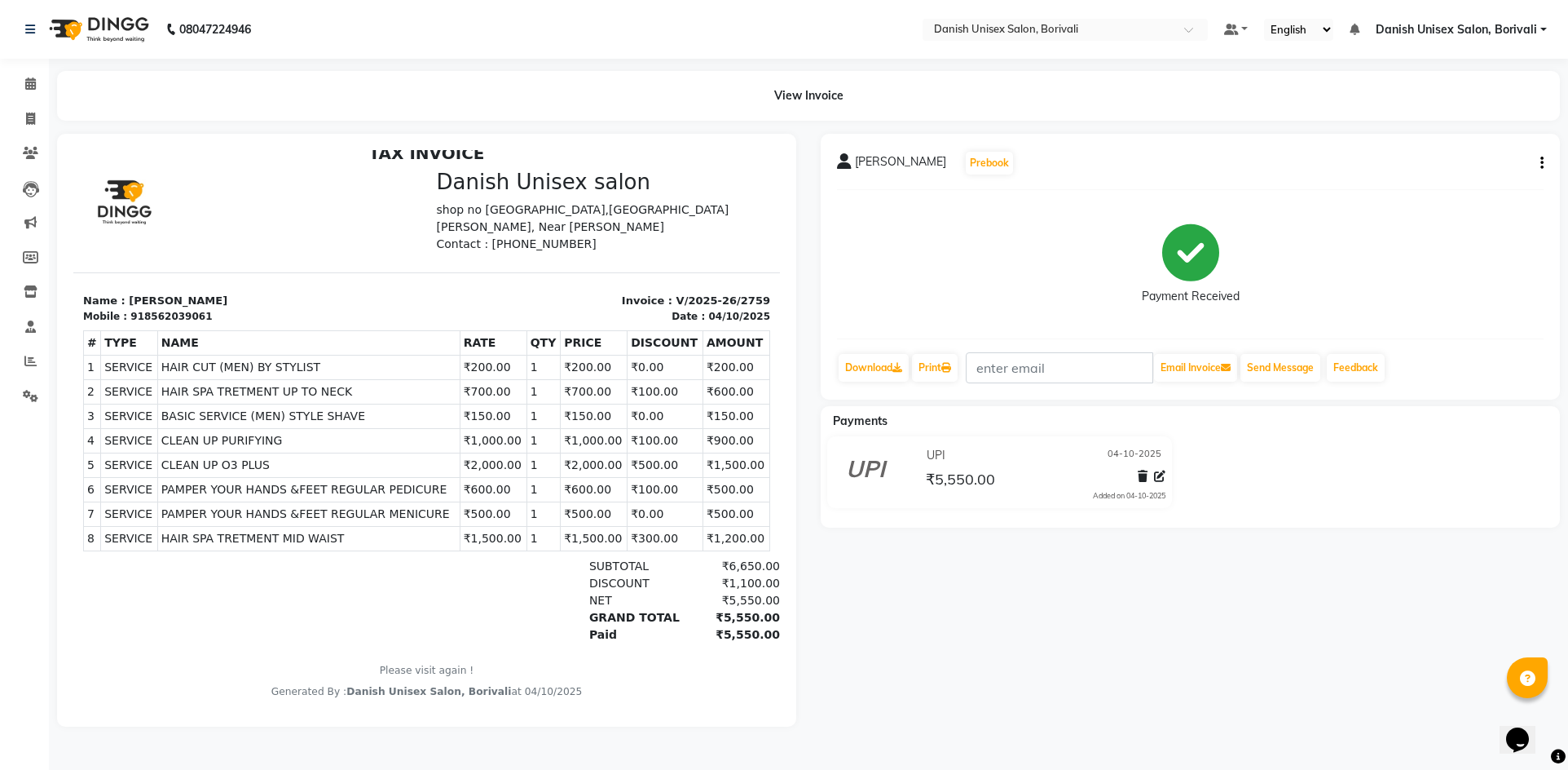
click at [836, 623] on div "[PERSON_NAME] Prebook Payment Received Download Print Email Invoice Send Messag…" at bounding box center [1191, 430] width 764 height 593
click at [27, 84] on icon at bounding box center [30, 83] width 10 height 12
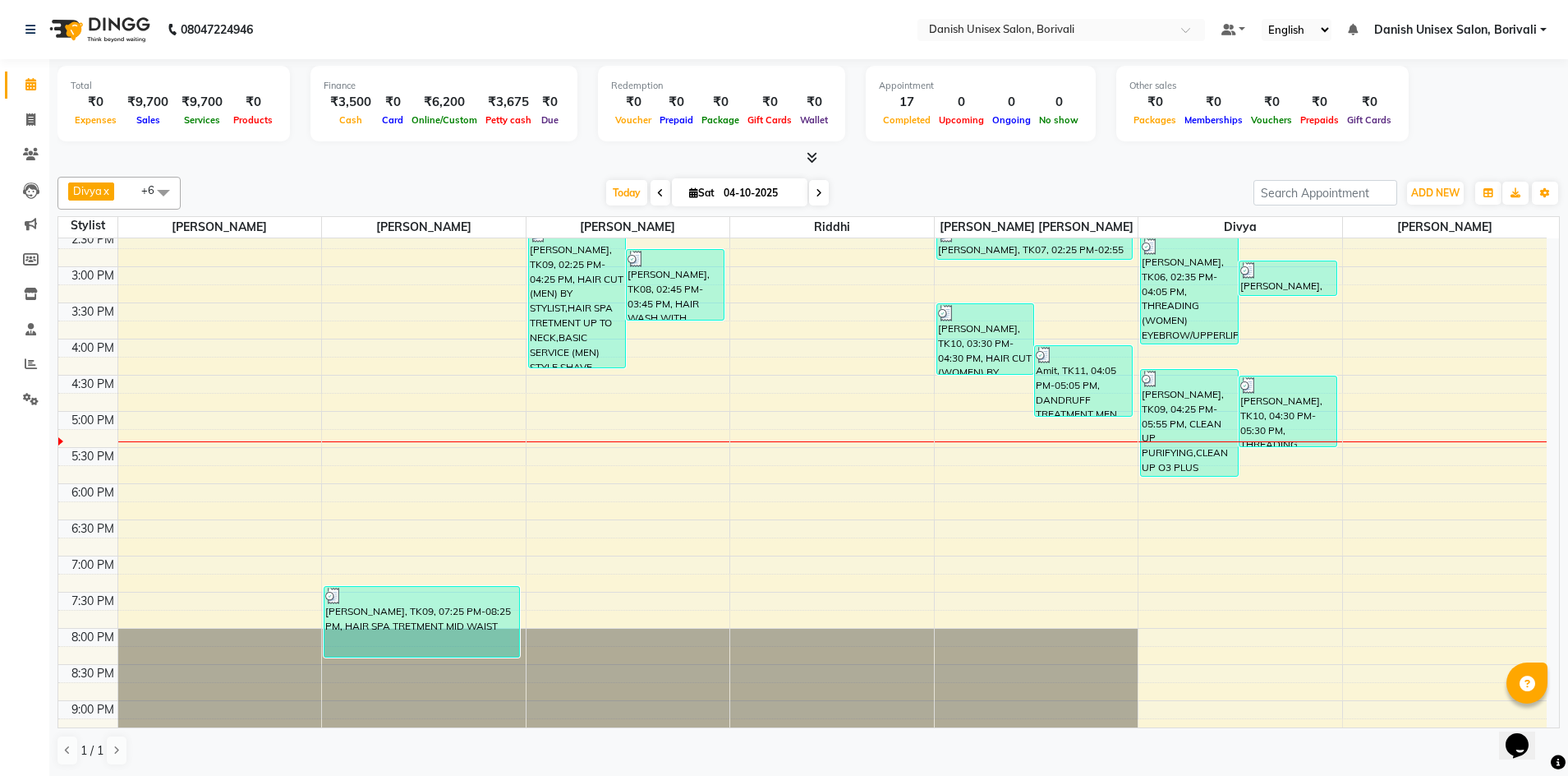
scroll to position [411, 0]
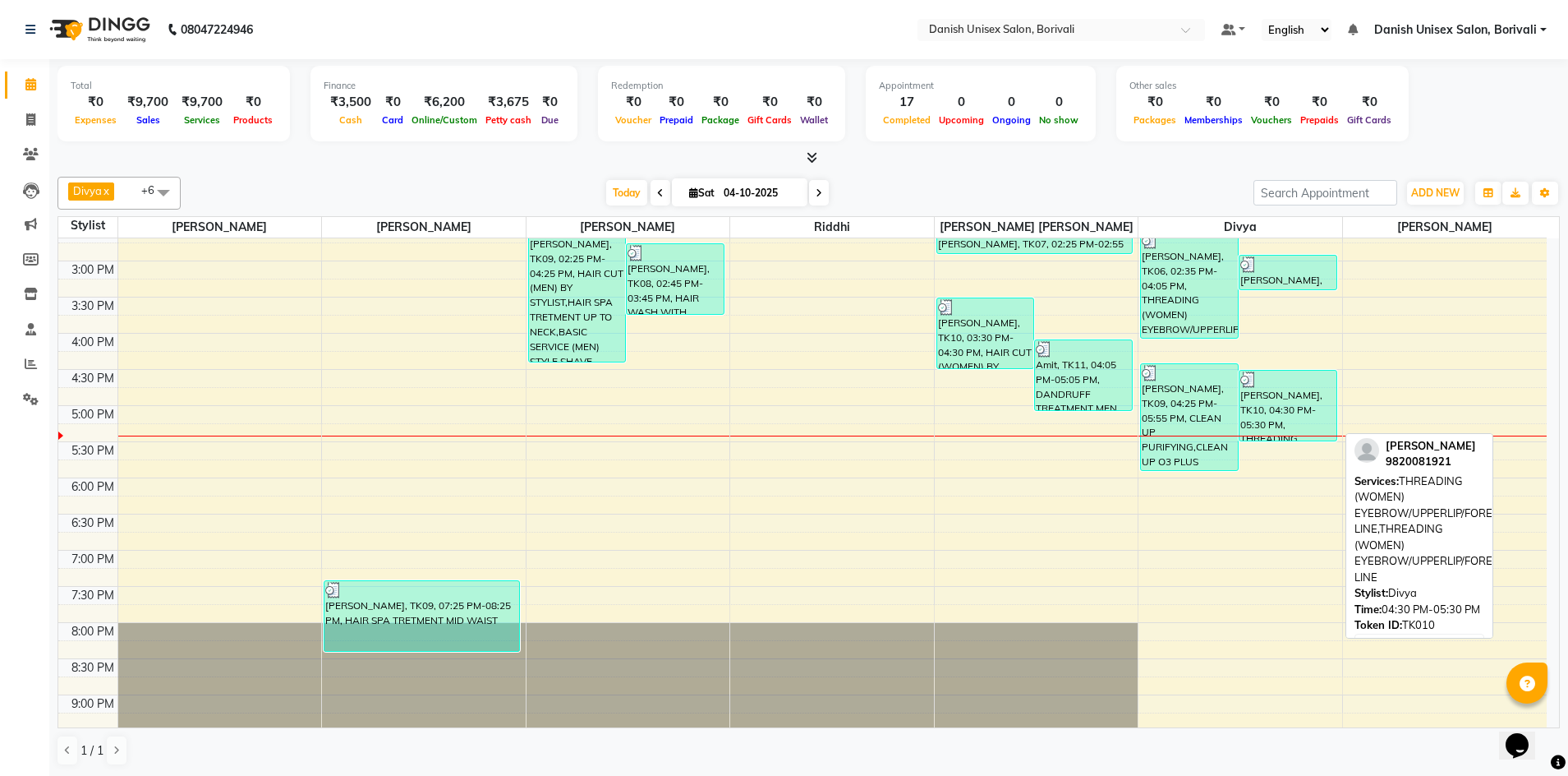
click at [1285, 413] on div "[PERSON_NAME], TK10, 04:30 PM-05:30 PM, THREADING (WOMEN) EYEBROW/UPPERLIP/FORE…" at bounding box center [1288, 405] width 97 height 69
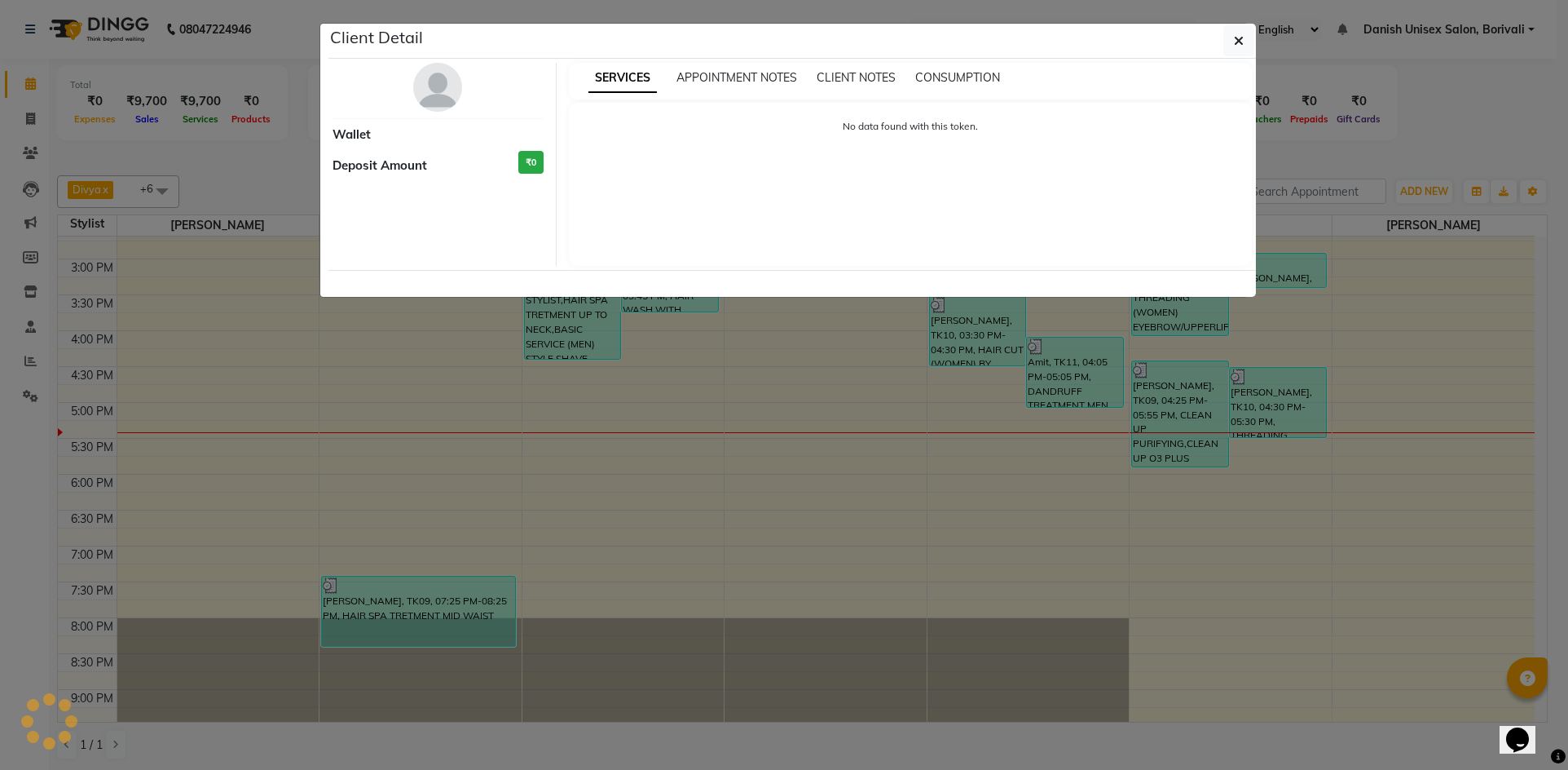
select select "3"
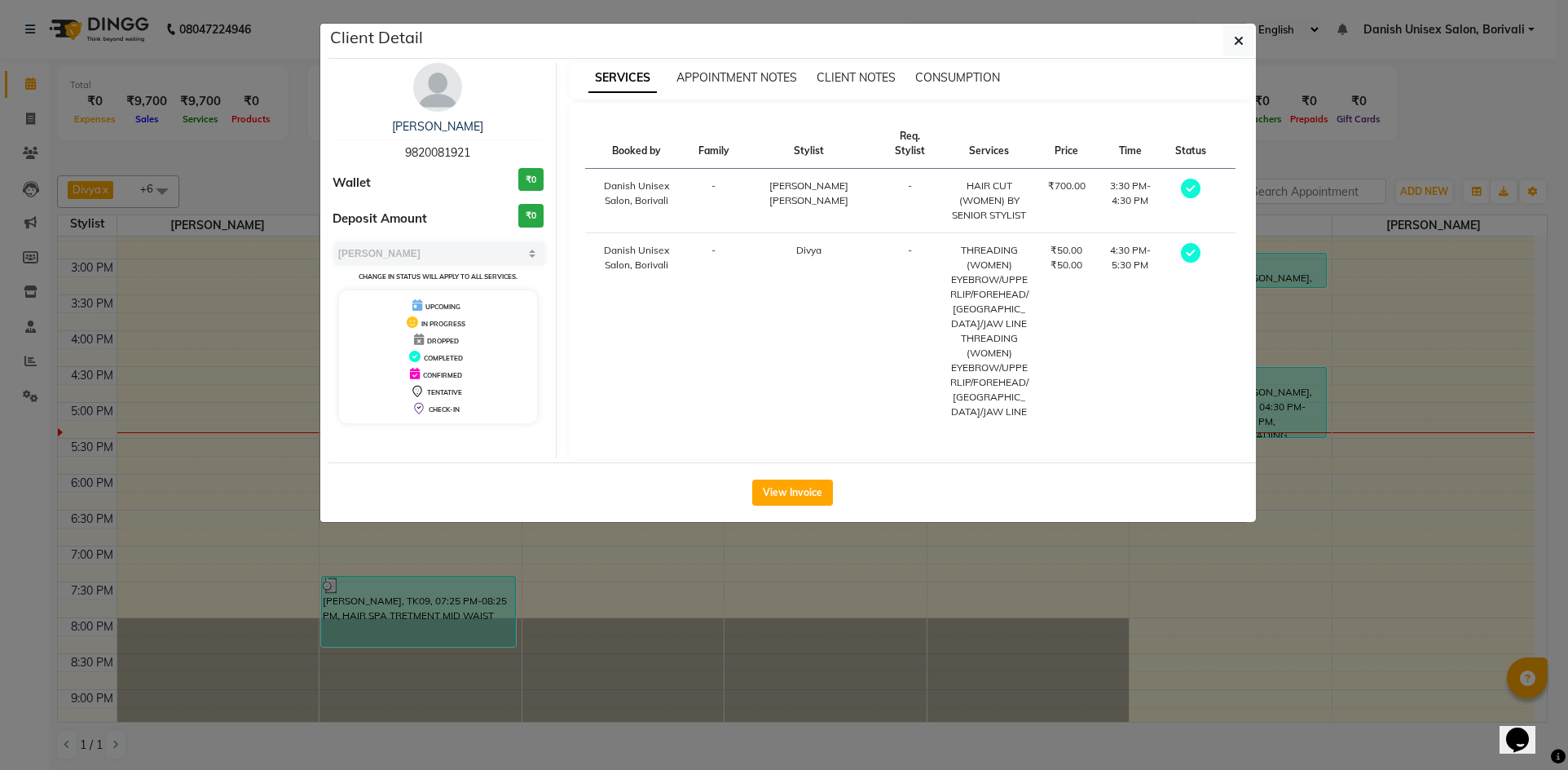
click at [1450, 433] on ngb-modal-window "Client Detail [PERSON_NAME] 9820081921 Wallet ₹0 Deposit Amount ₹0 Select MARK …" at bounding box center [784, 385] width 1568 height 770
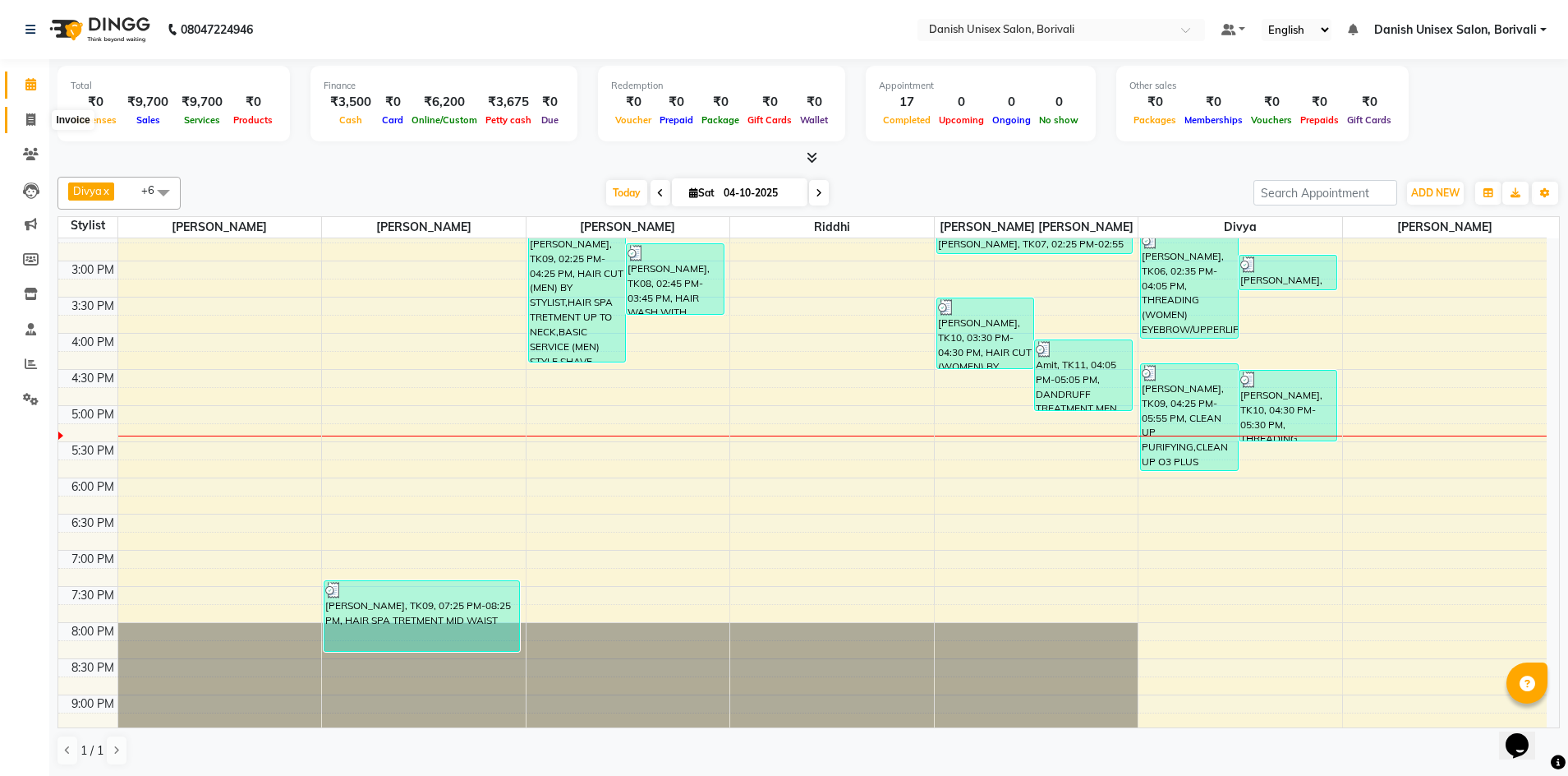
click at [31, 118] on icon at bounding box center [31, 119] width 10 height 12
select select "service"
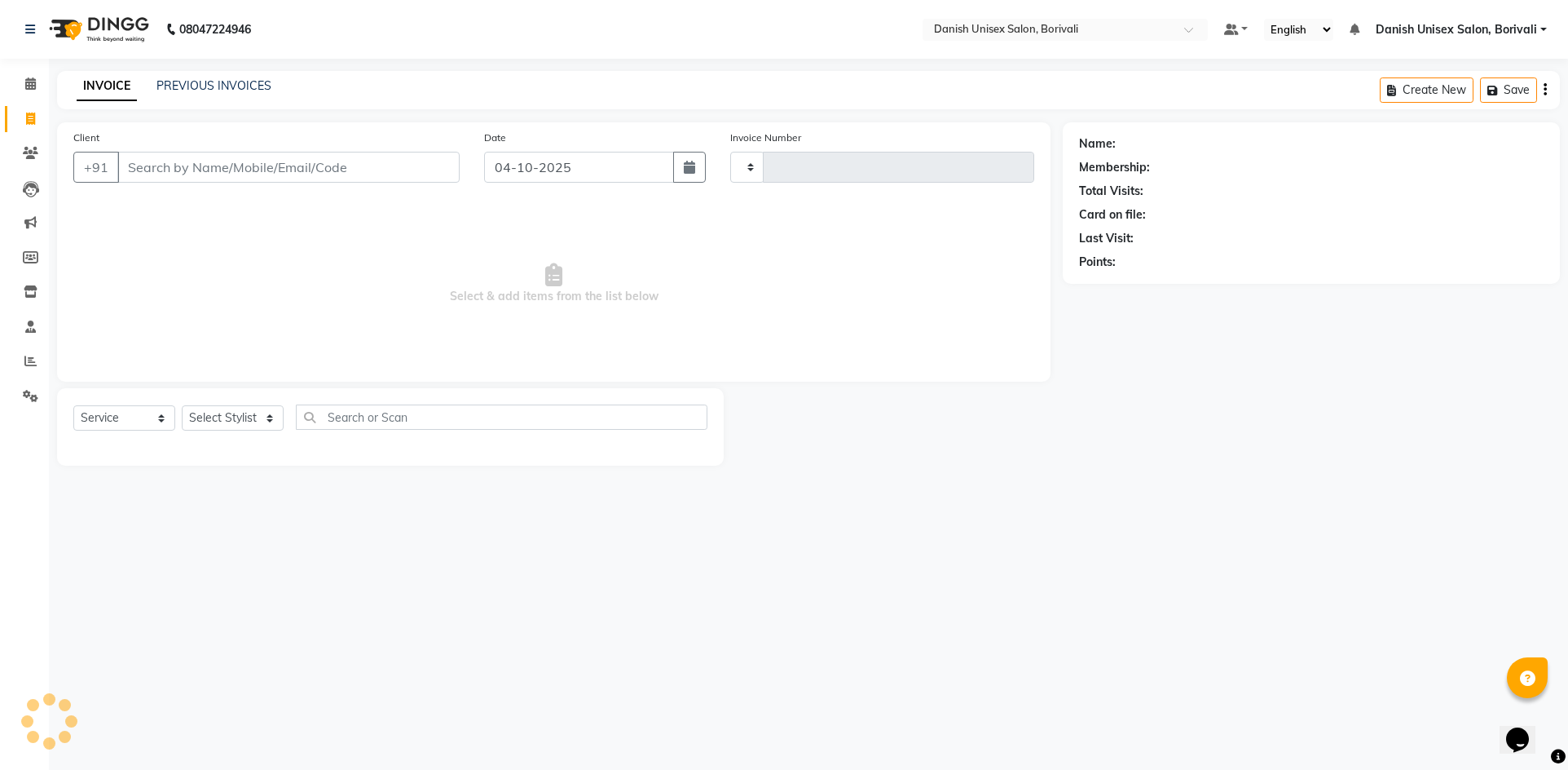
type input "2762"
select select "7068"
click at [39, 360] on span at bounding box center [30, 361] width 28 height 19
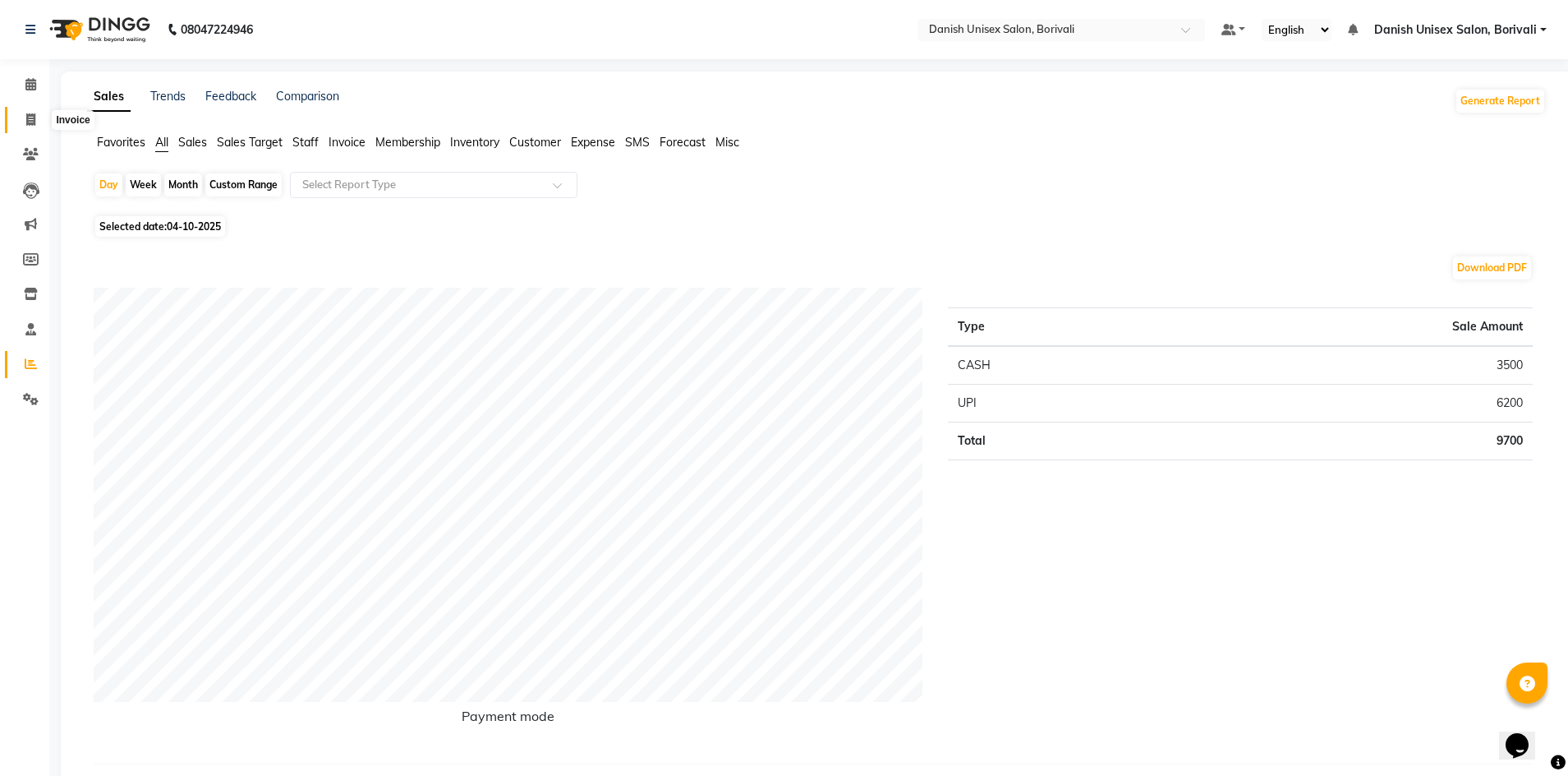
click at [23, 121] on span at bounding box center [30, 121] width 29 height 19
select select "7068"
select select "service"
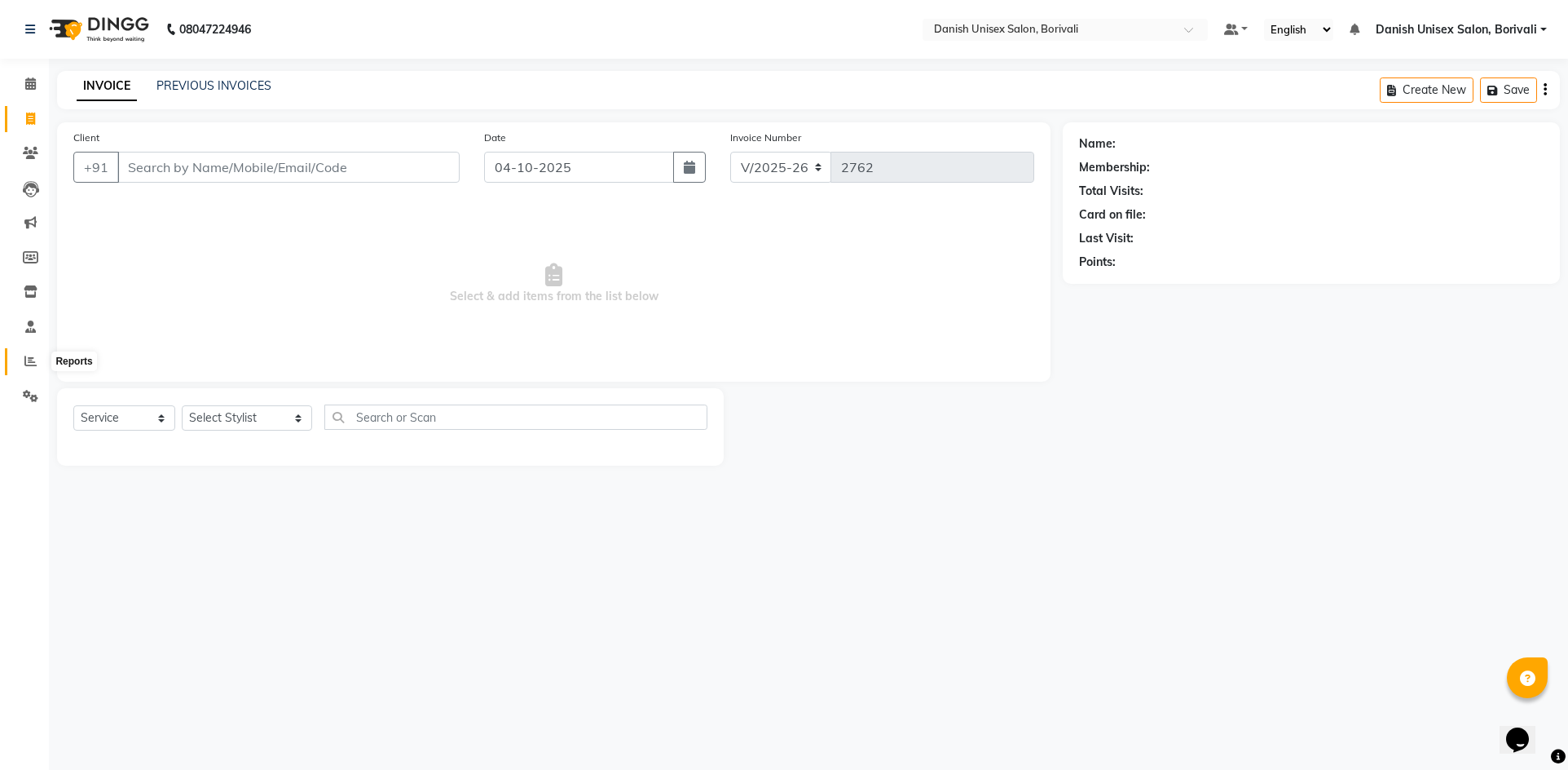
click at [38, 358] on span at bounding box center [30, 361] width 28 height 19
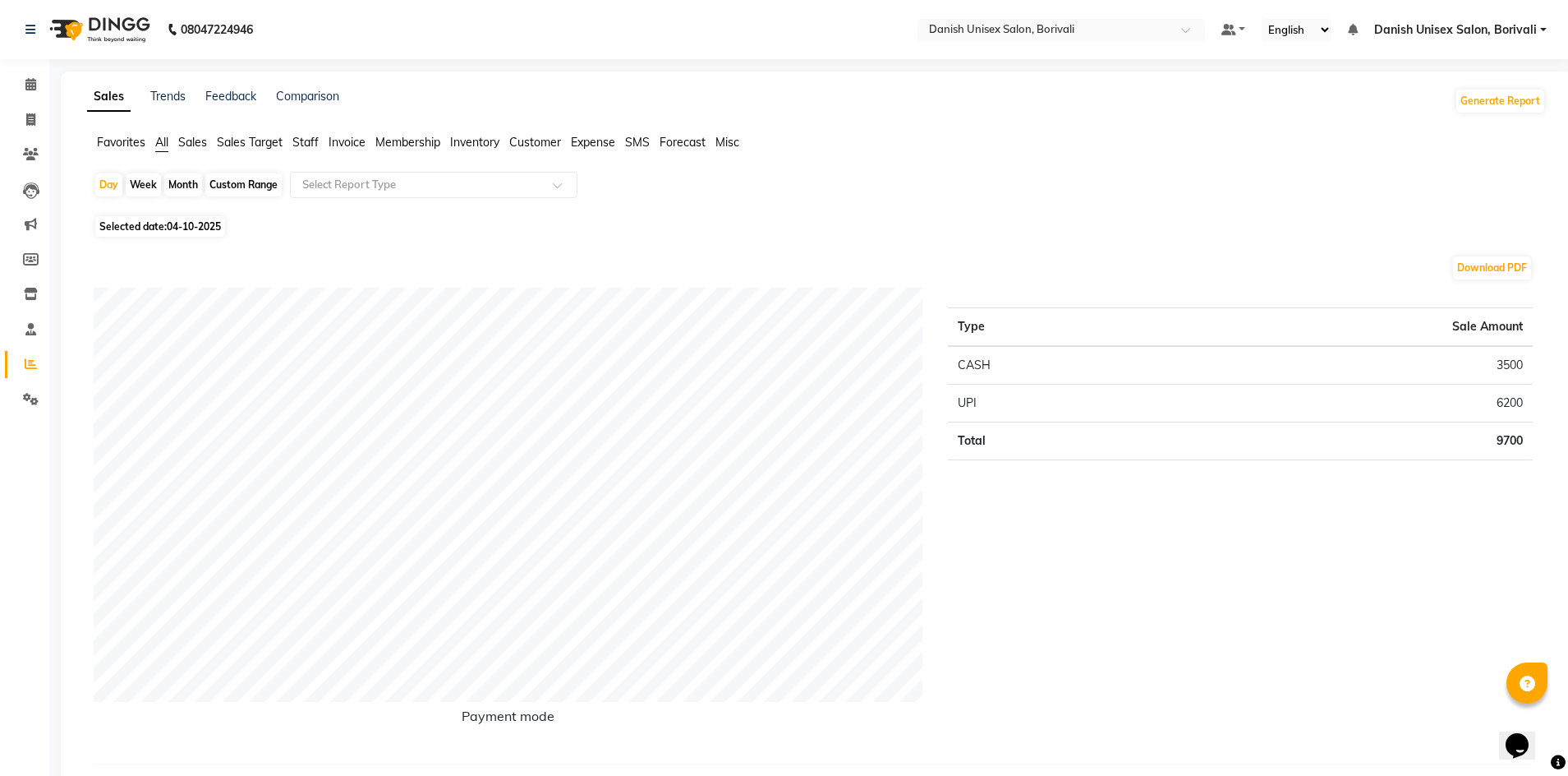
click at [178, 184] on div "Month" at bounding box center [184, 184] width 38 height 23
select select "10"
select select "2025"
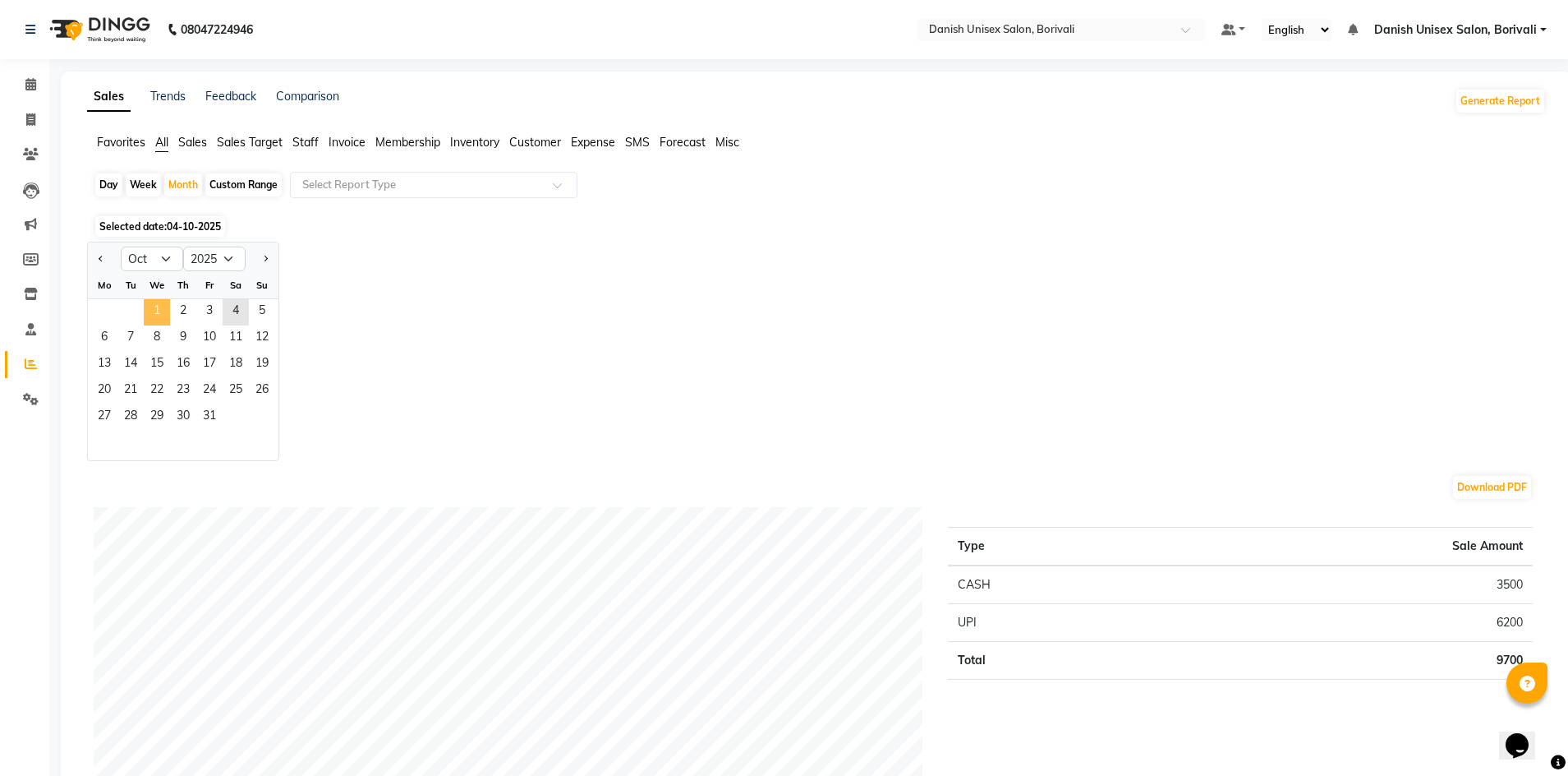
click at [154, 305] on span "1" at bounding box center [157, 313] width 27 height 27
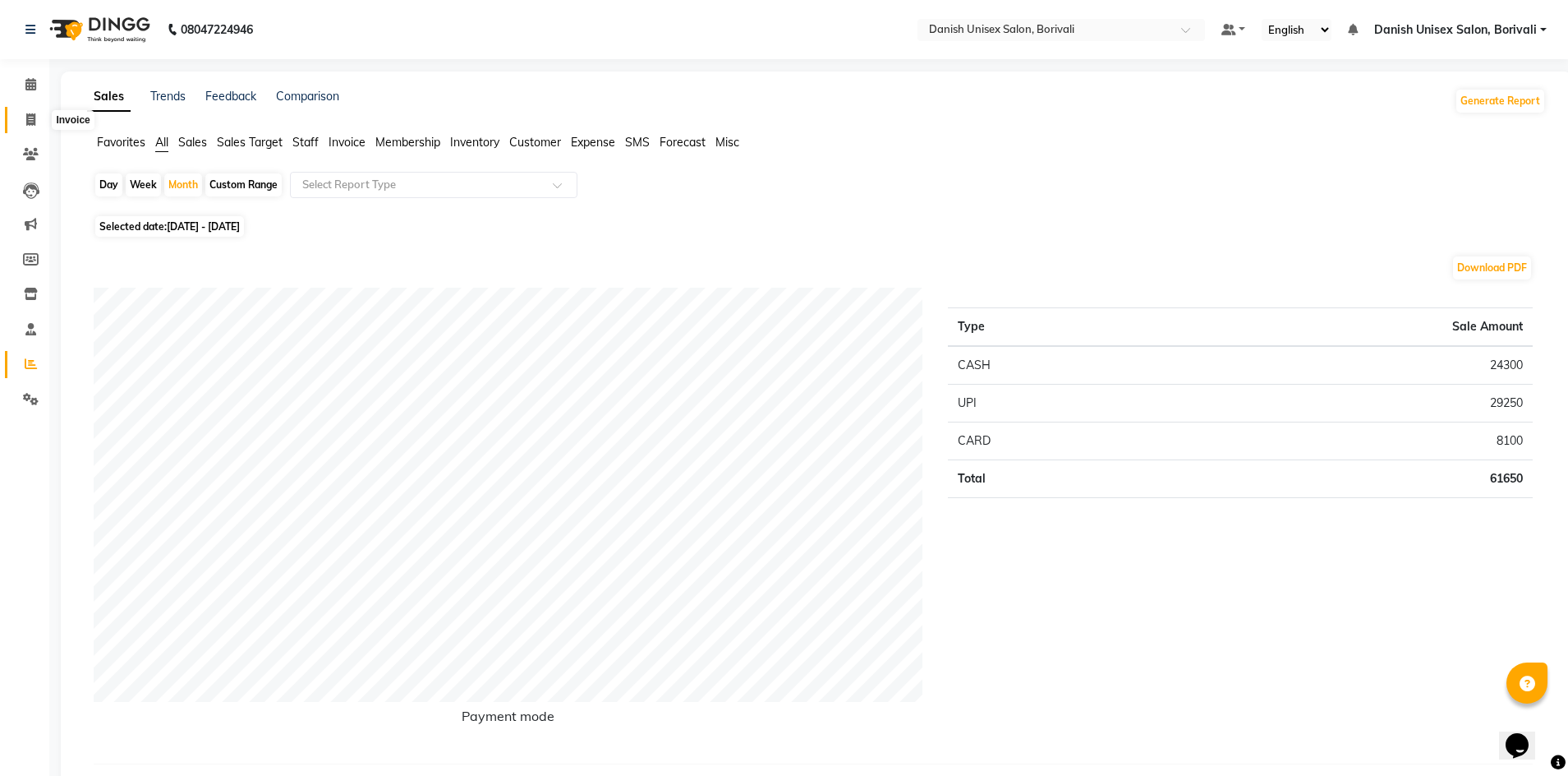
click at [29, 116] on icon at bounding box center [31, 119] width 10 height 12
select select "7068"
select select "service"
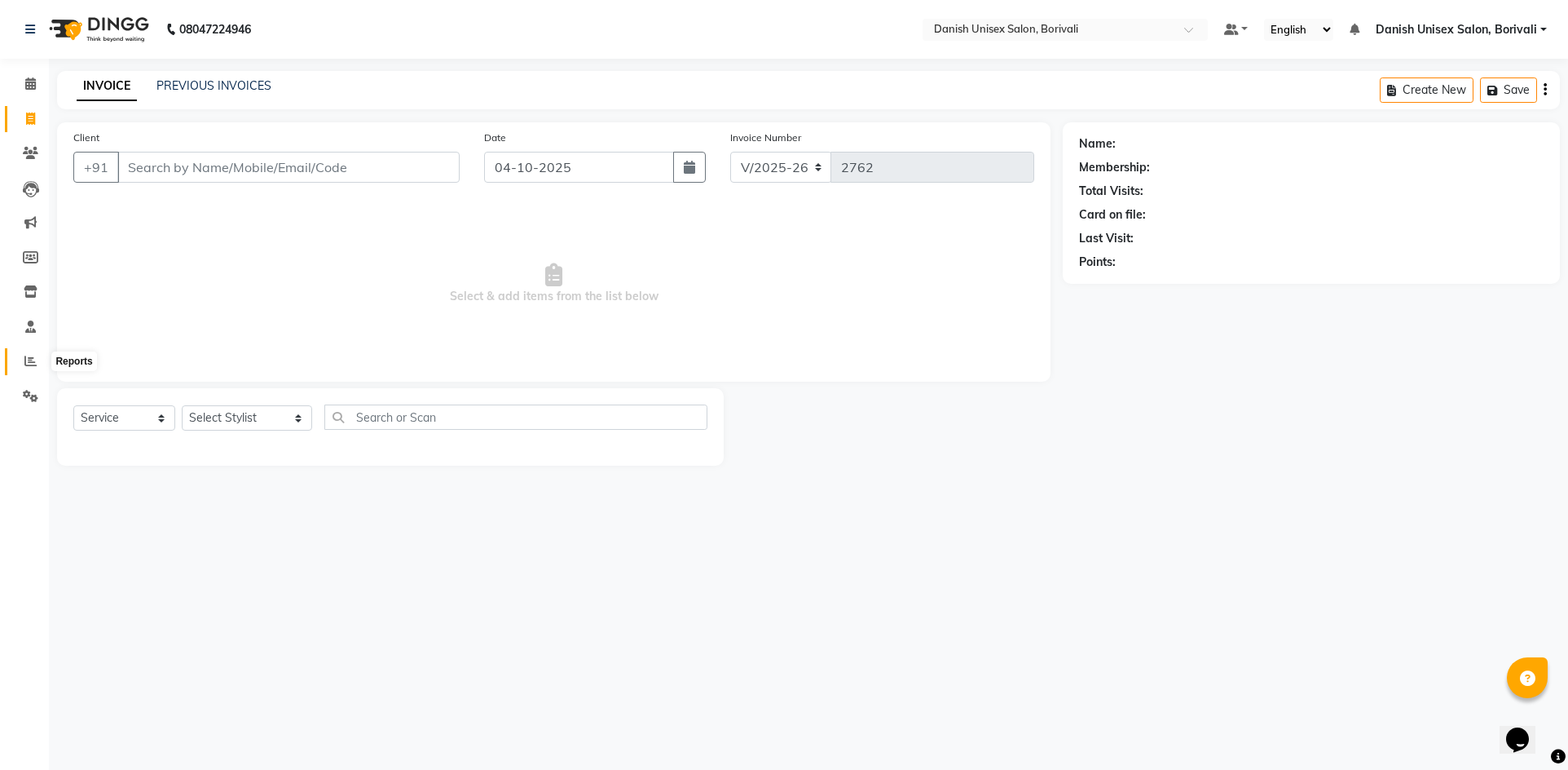
click at [28, 360] on icon at bounding box center [30, 360] width 12 height 12
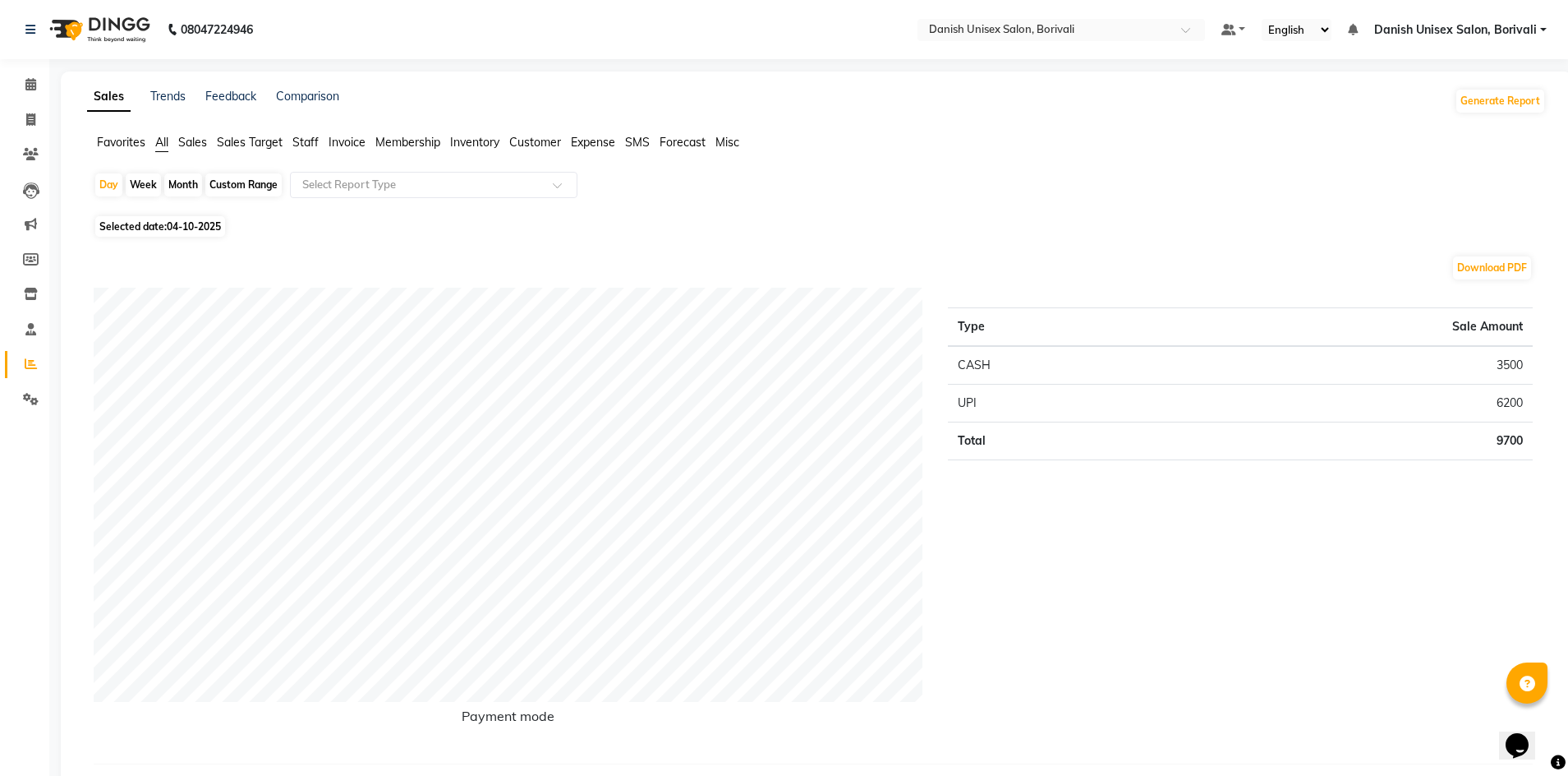
click at [160, 231] on span "Selected date: [DATE]" at bounding box center [160, 226] width 130 height 21
select select "10"
select select "2025"
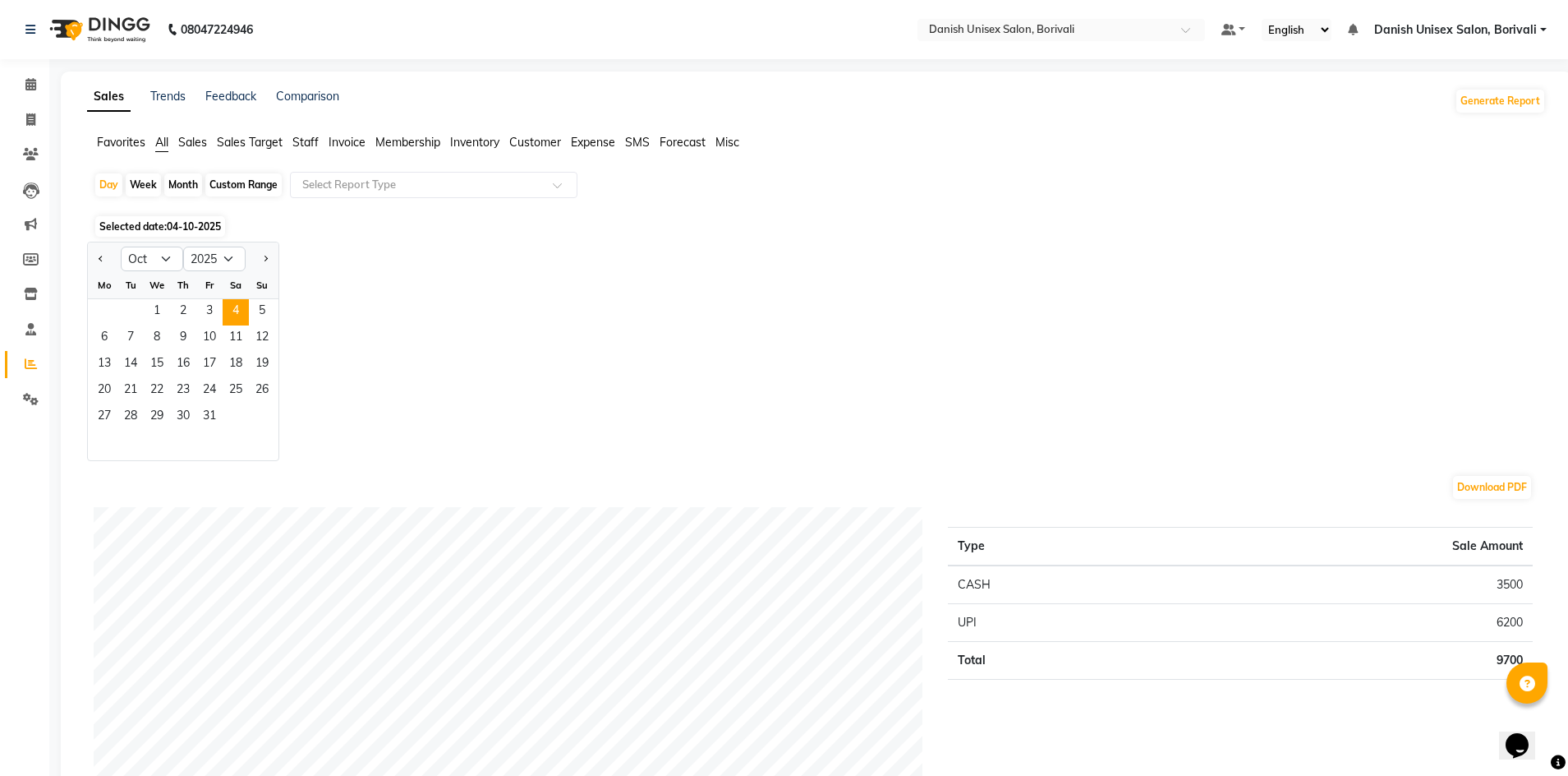
click at [377, 286] on div "Jan Feb Mar Apr May Jun [DATE] Aug Sep Oct Nov [DATE] 2016 2017 2018 2019 2020 …" at bounding box center [817, 351] width 1459 height 220
click at [40, 82] on span at bounding box center [30, 85] width 29 height 19
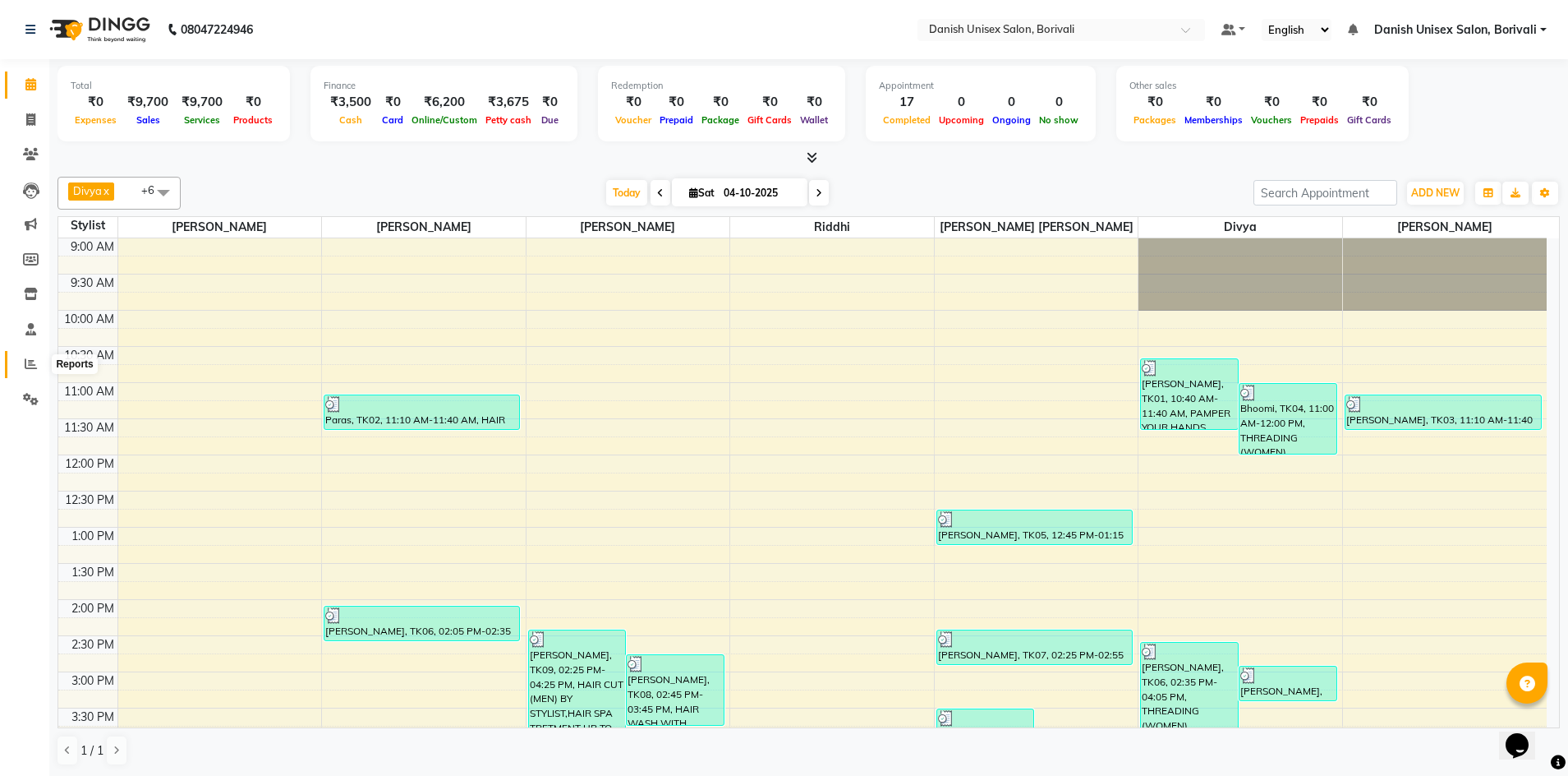
click at [28, 360] on icon at bounding box center [30, 363] width 12 height 12
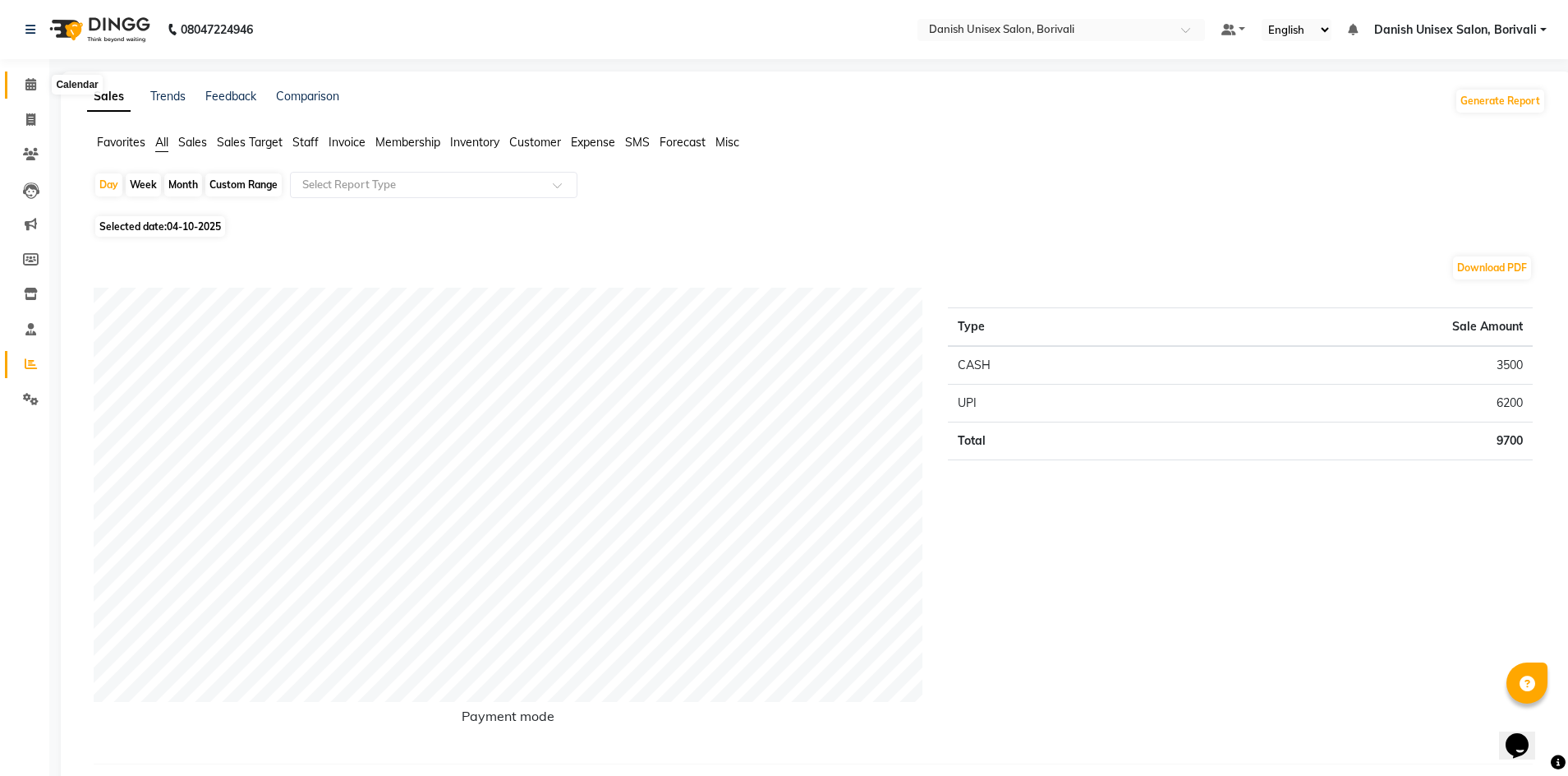
click at [26, 82] on icon at bounding box center [30, 84] width 10 height 12
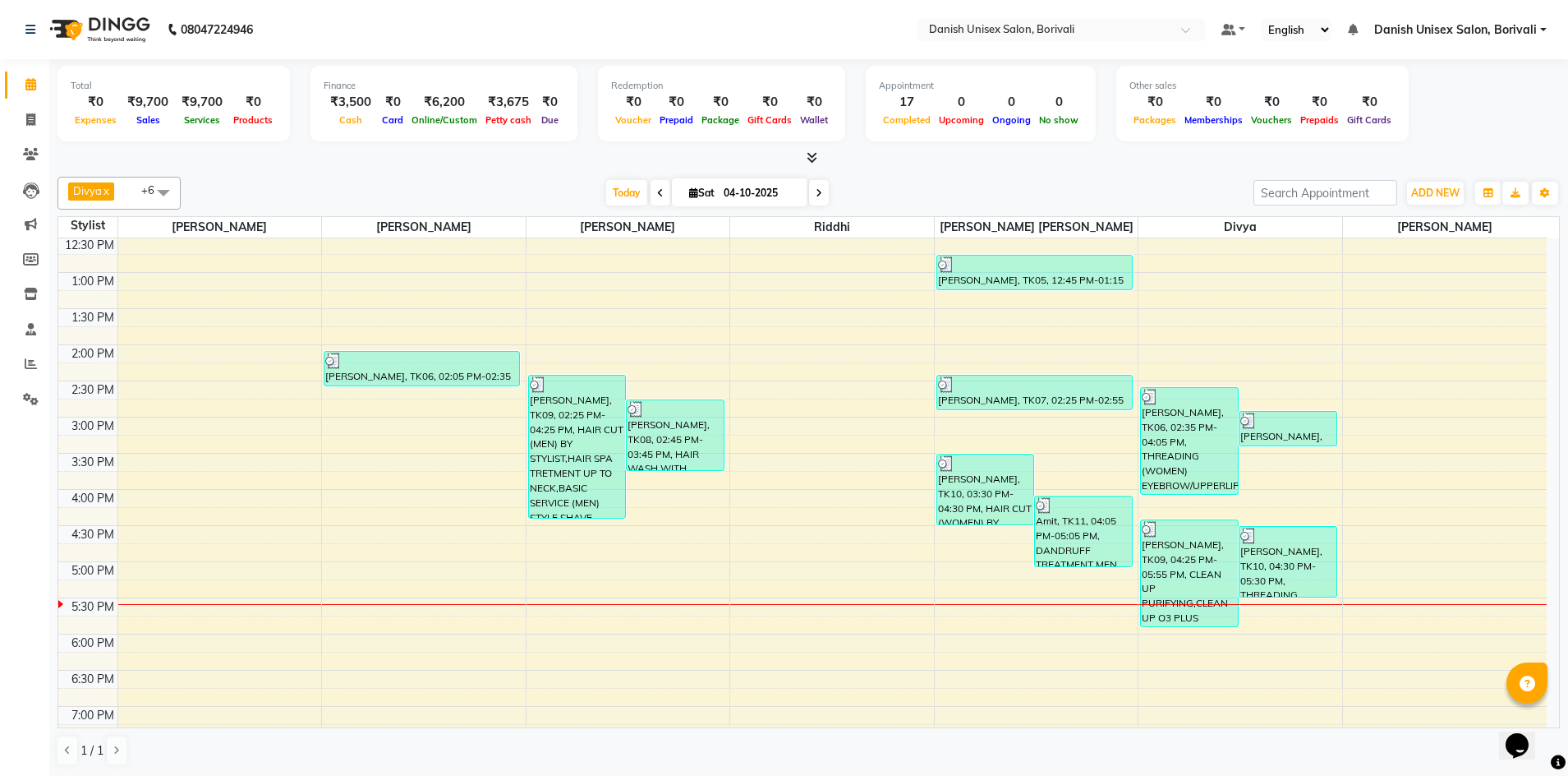
scroll to position [493, 0]
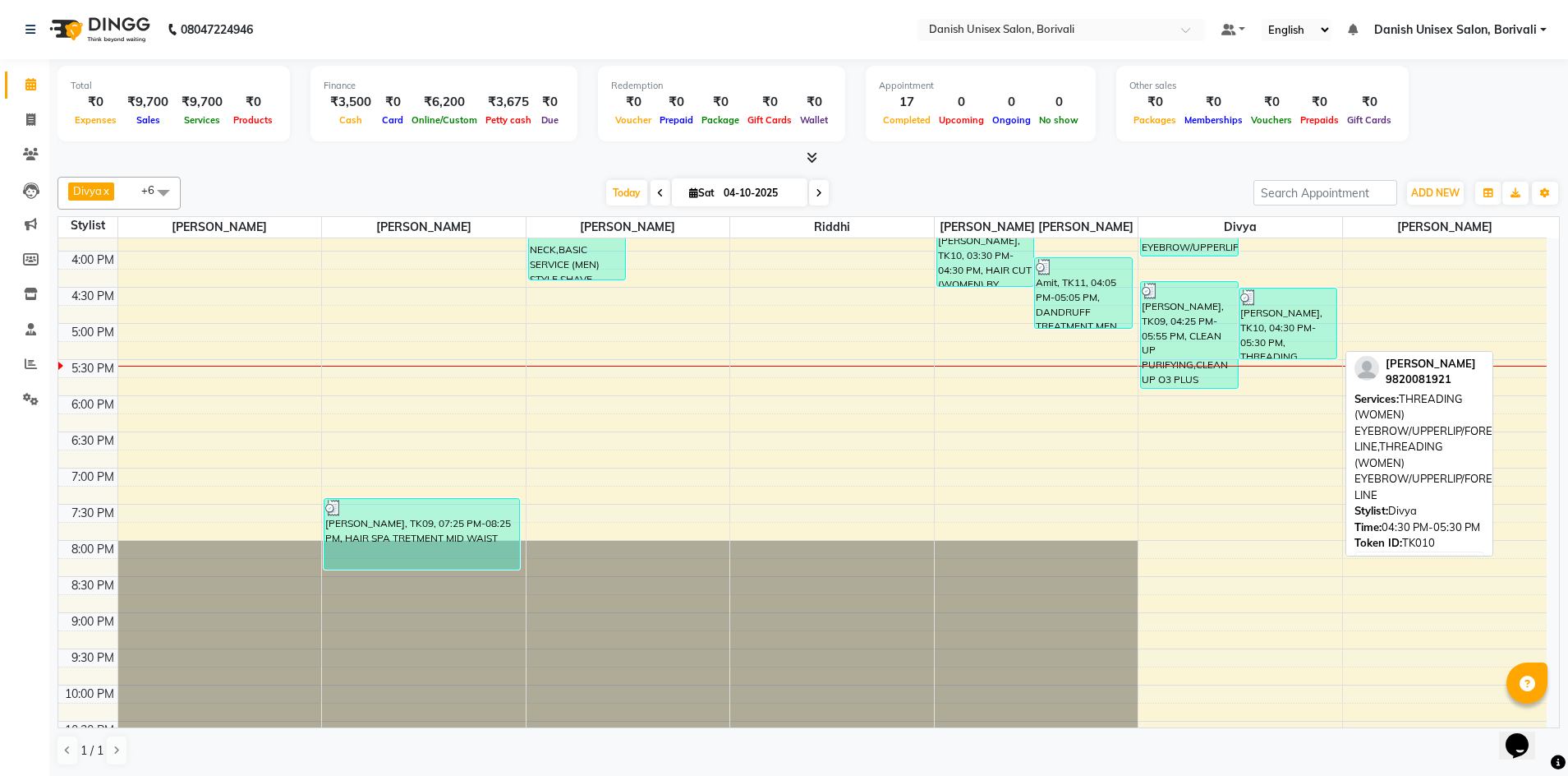
click at [1273, 341] on div "[PERSON_NAME], TK10, 04:30 PM-05:30 PM, THREADING (WOMEN) EYEBROW/UPPERLIP/FORE…" at bounding box center [1288, 322] width 97 height 69
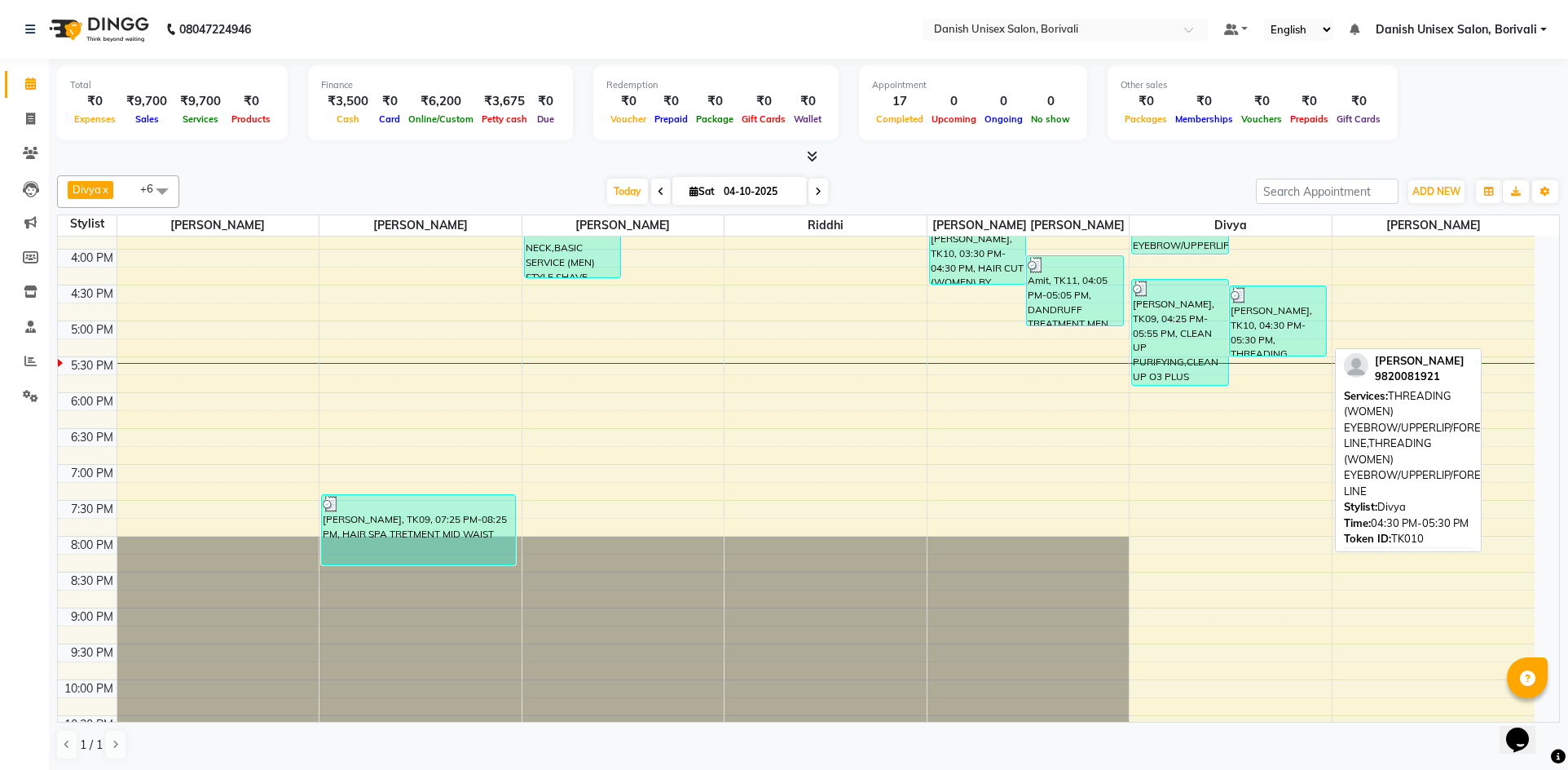
select select "3"
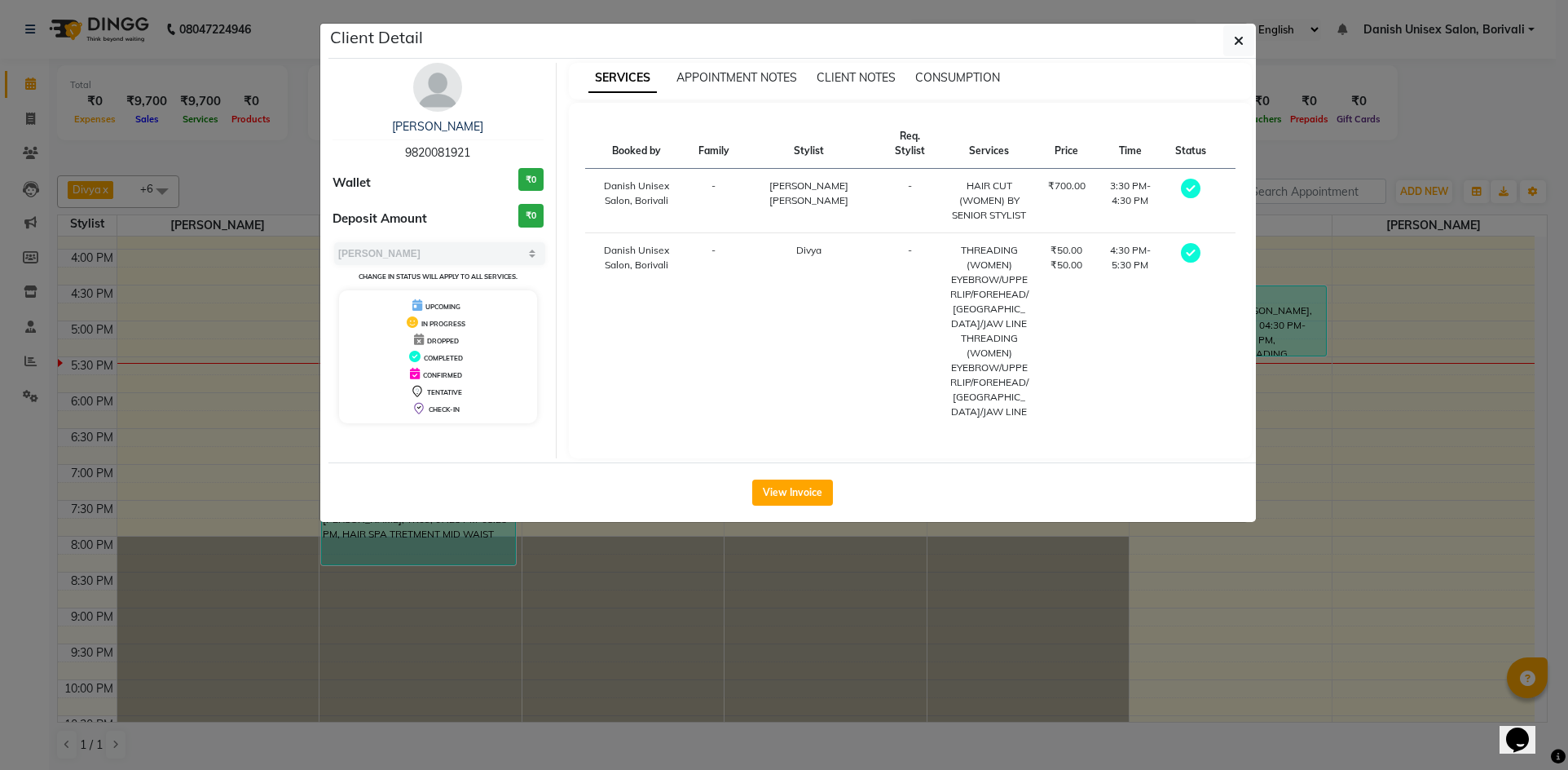
click at [1348, 459] on ngb-modal-window "Client Detail [PERSON_NAME] 9820081921 Wallet ₹0 Deposit Amount ₹0 Select MARK …" at bounding box center [784, 385] width 1568 height 770
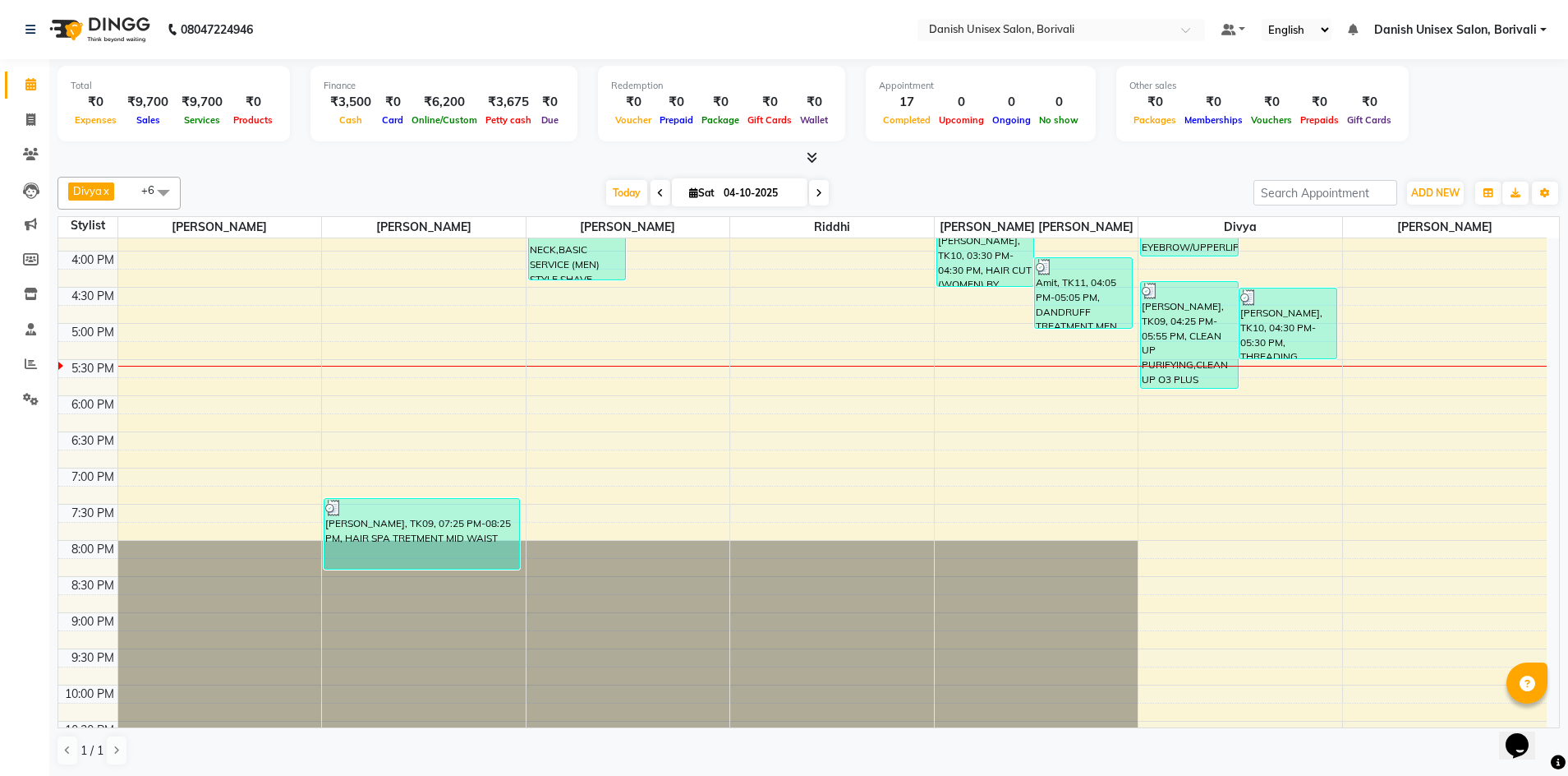
click at [1071, 163] on div at bounding box center [808, 158] width 1502 height 17
click at [28, 86] on icon at bounding box center [30, 84] width 10 height 12
click at [28, 360] on icon at bounding box center [30, 363] width 12 height 12
